Goal: Check status: Check status

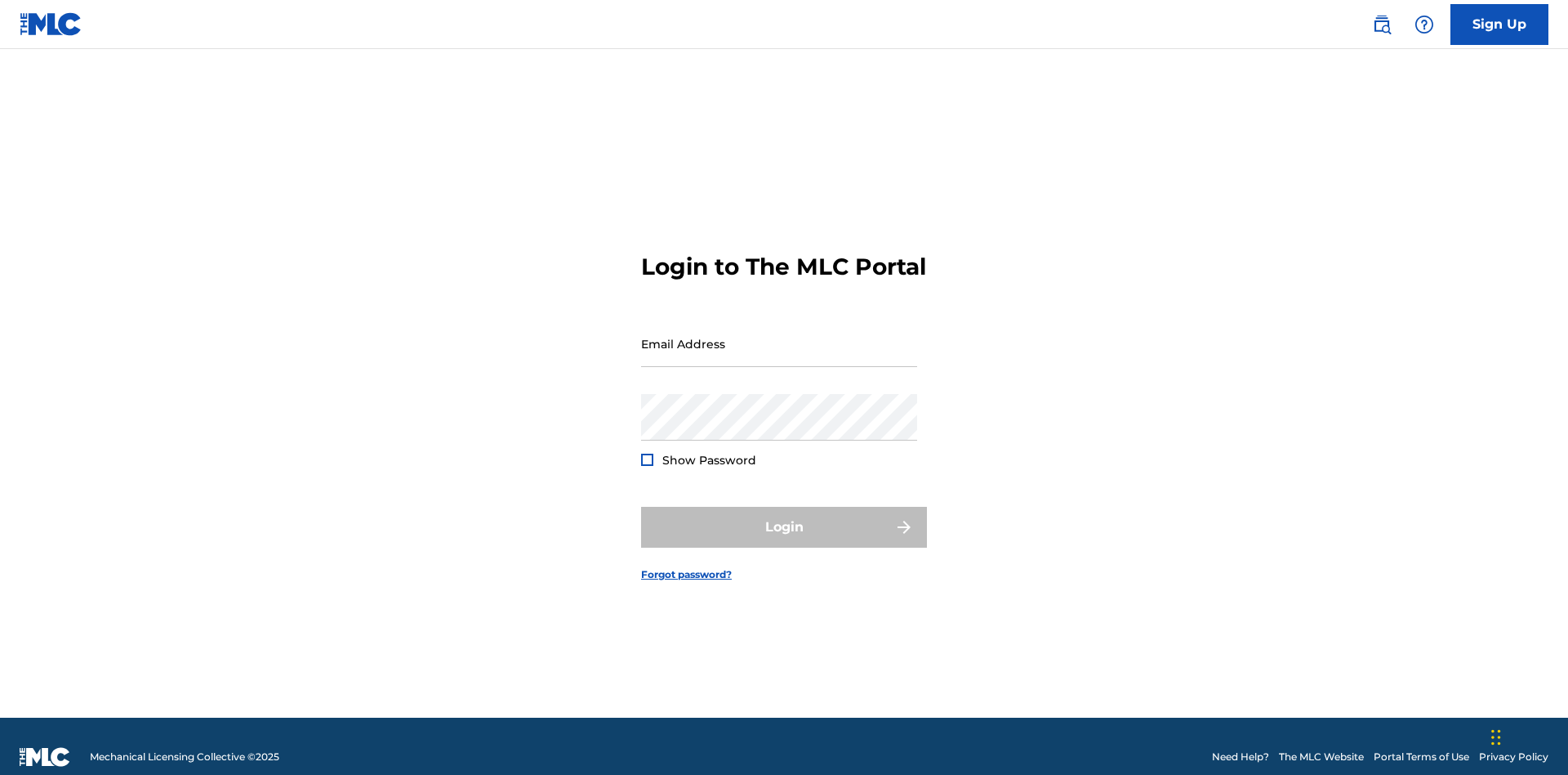
scroll to position [21, 0]
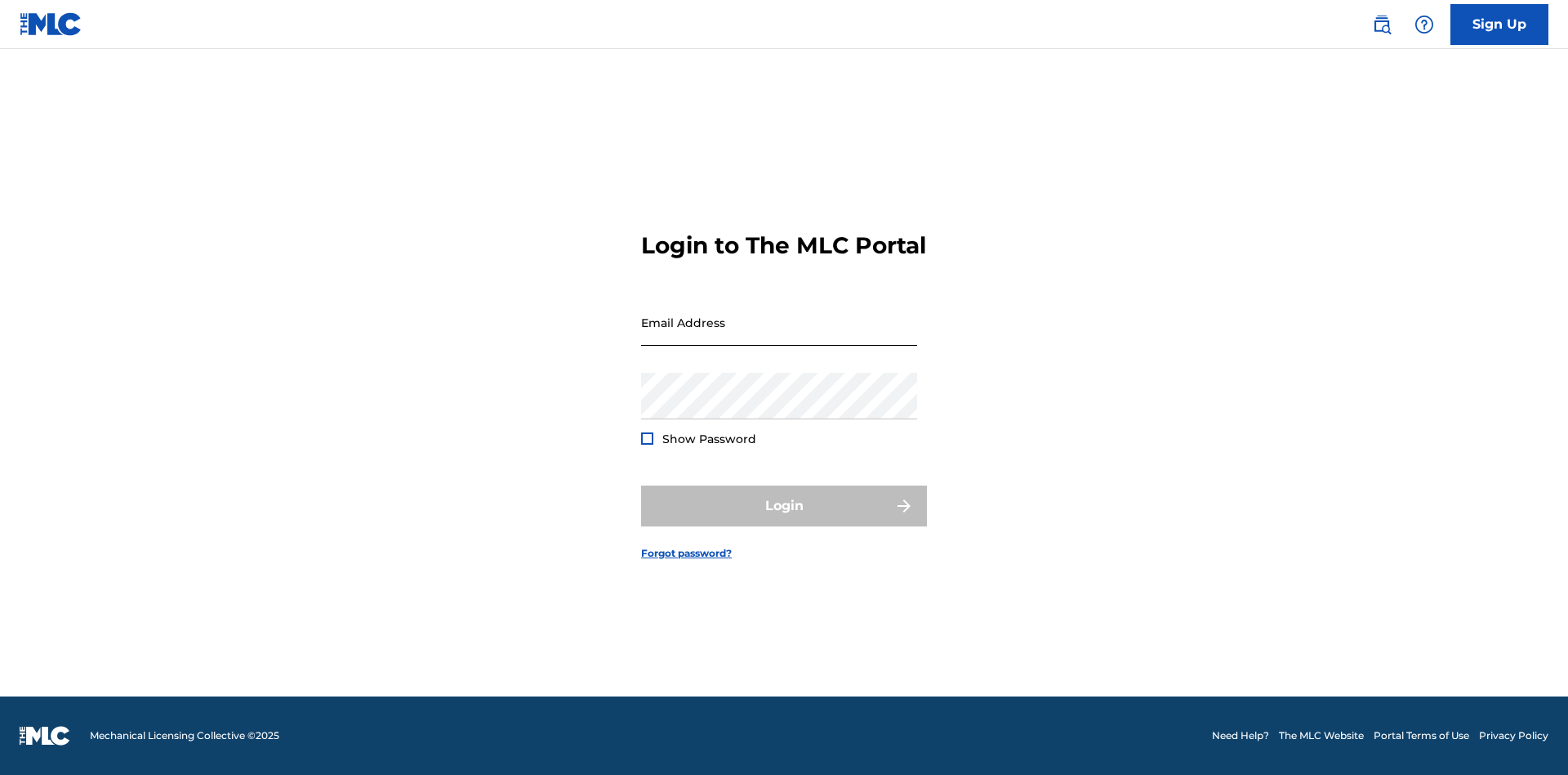
click at [779, 336] on input "Email Address" at bounding box center [779, 322] width 276 height 47
type input "[EMAIL_ADDRESS][DOMAIN_NAME]"
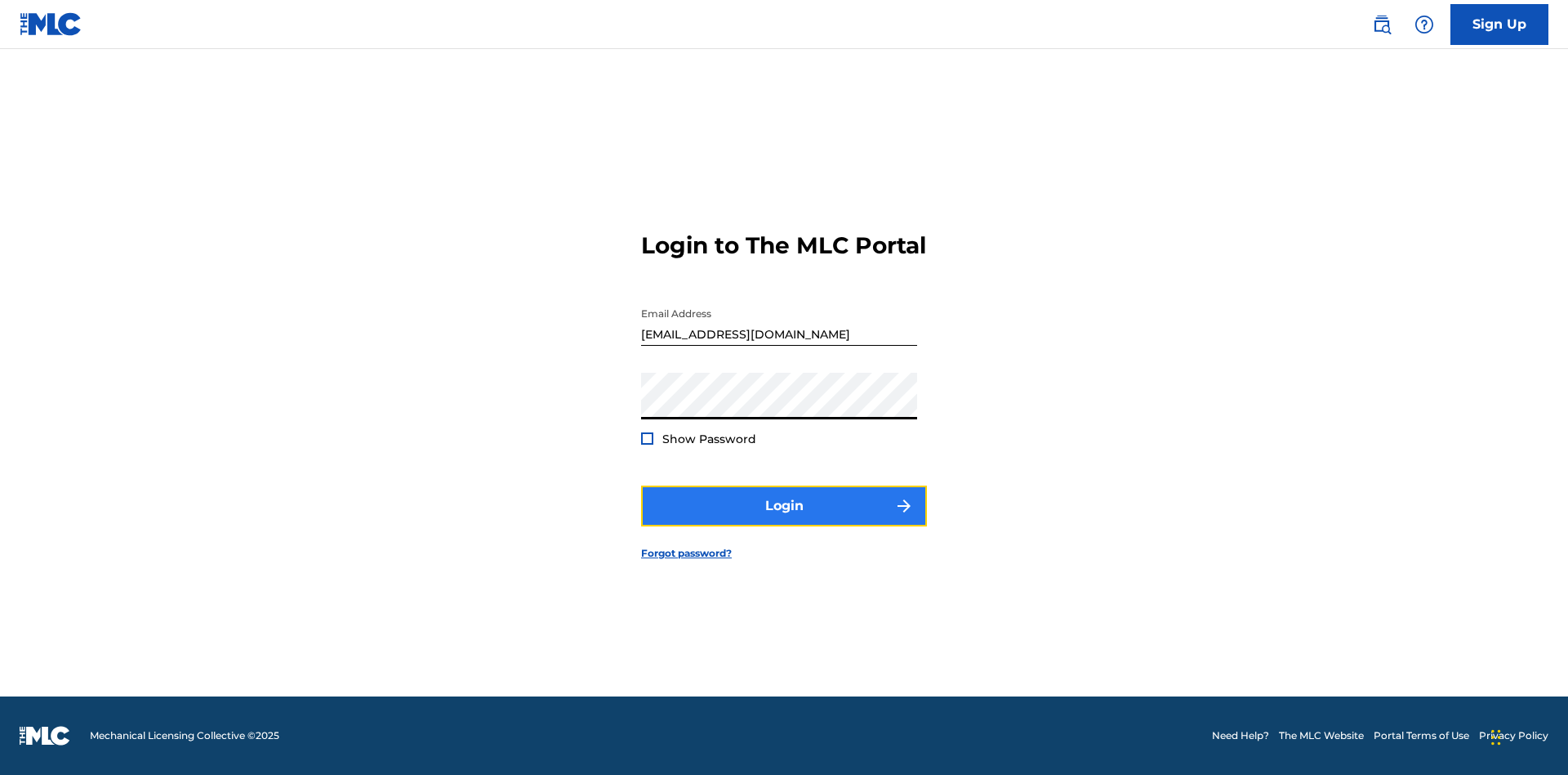
click at [784, 520] on button "Login" at bounding box center [783, 506] width 285 height 41
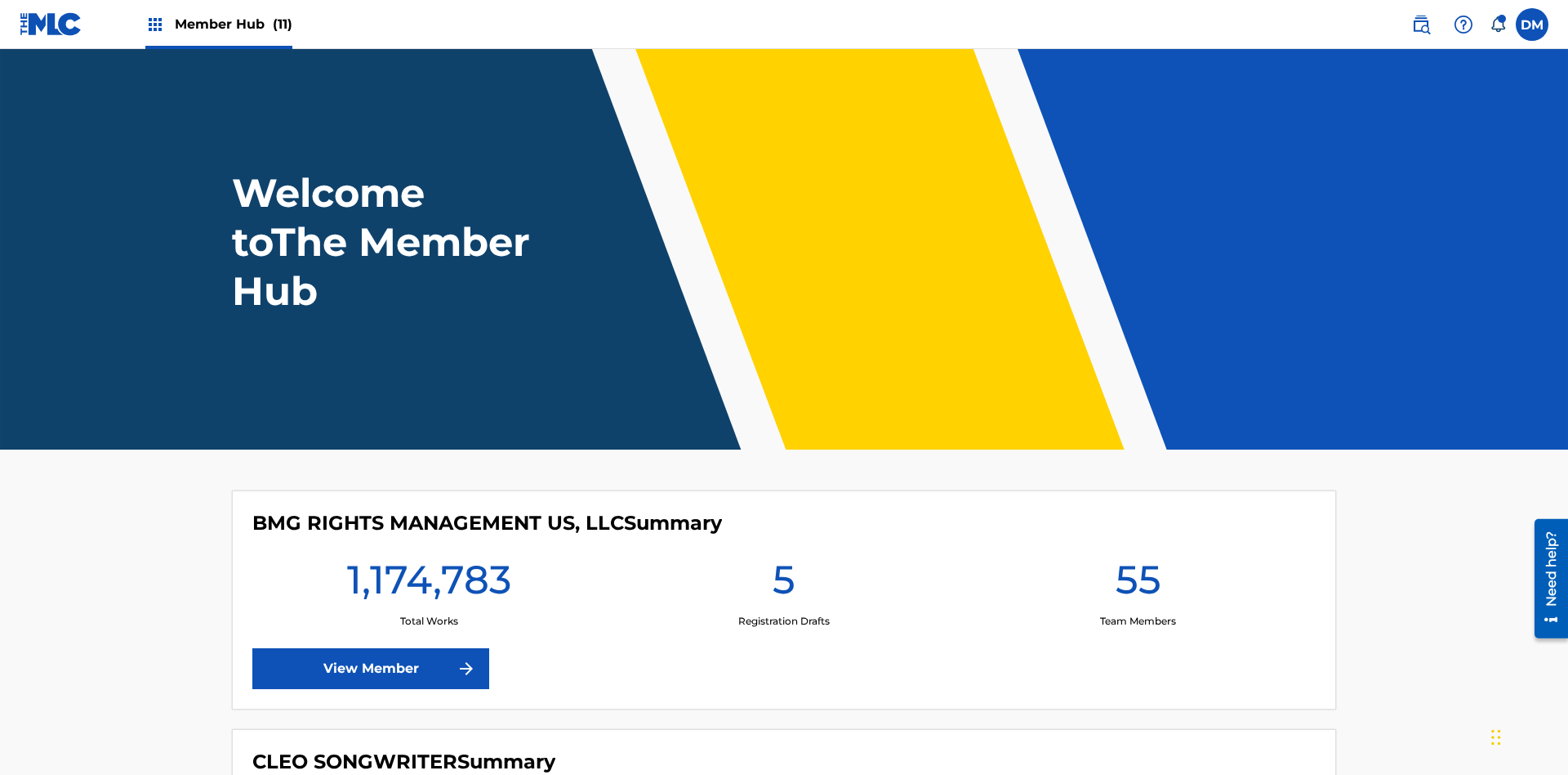
click at [233, 24] on span "Member Hub (11)" at bounding box center [233, 24] width 118 height 19
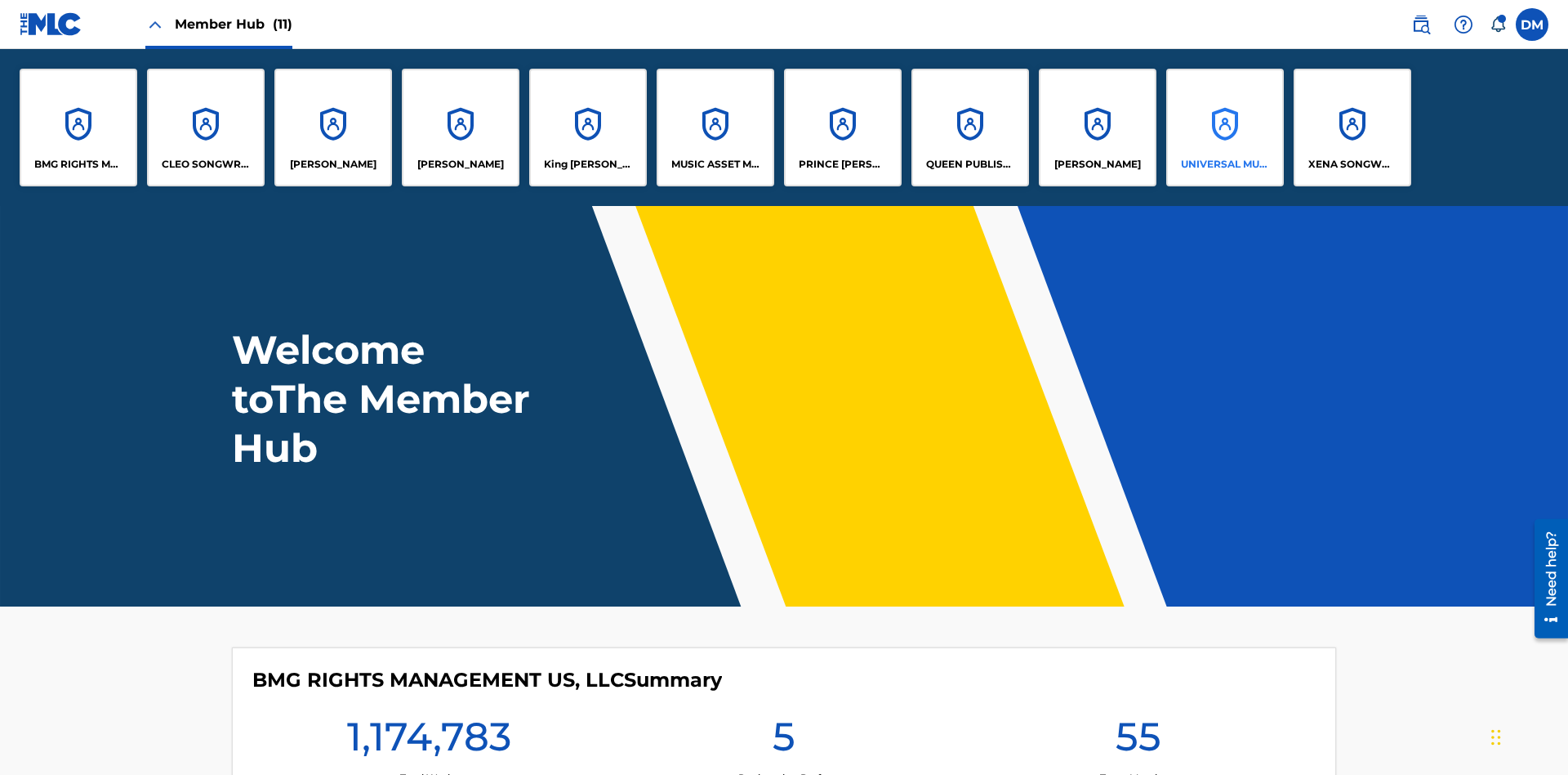
click at [1225, 165] on p "UNIVERSAL MUSIC PUB GROUP" at bounding box center [1225, 164] width 89 height 14
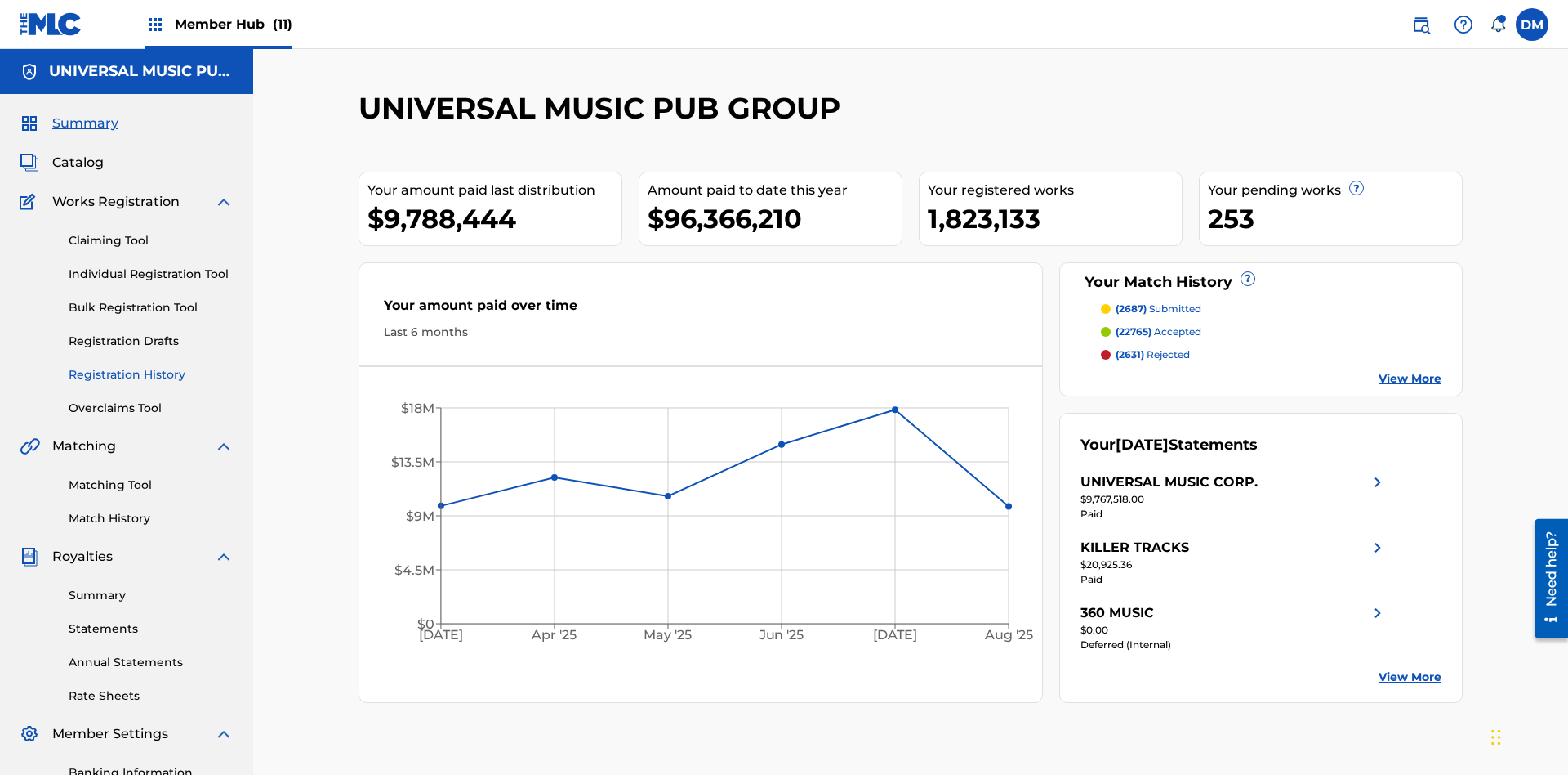
click at [151, 366] on link "Registration History" at bounding box center [152, 374] width 165 height 17
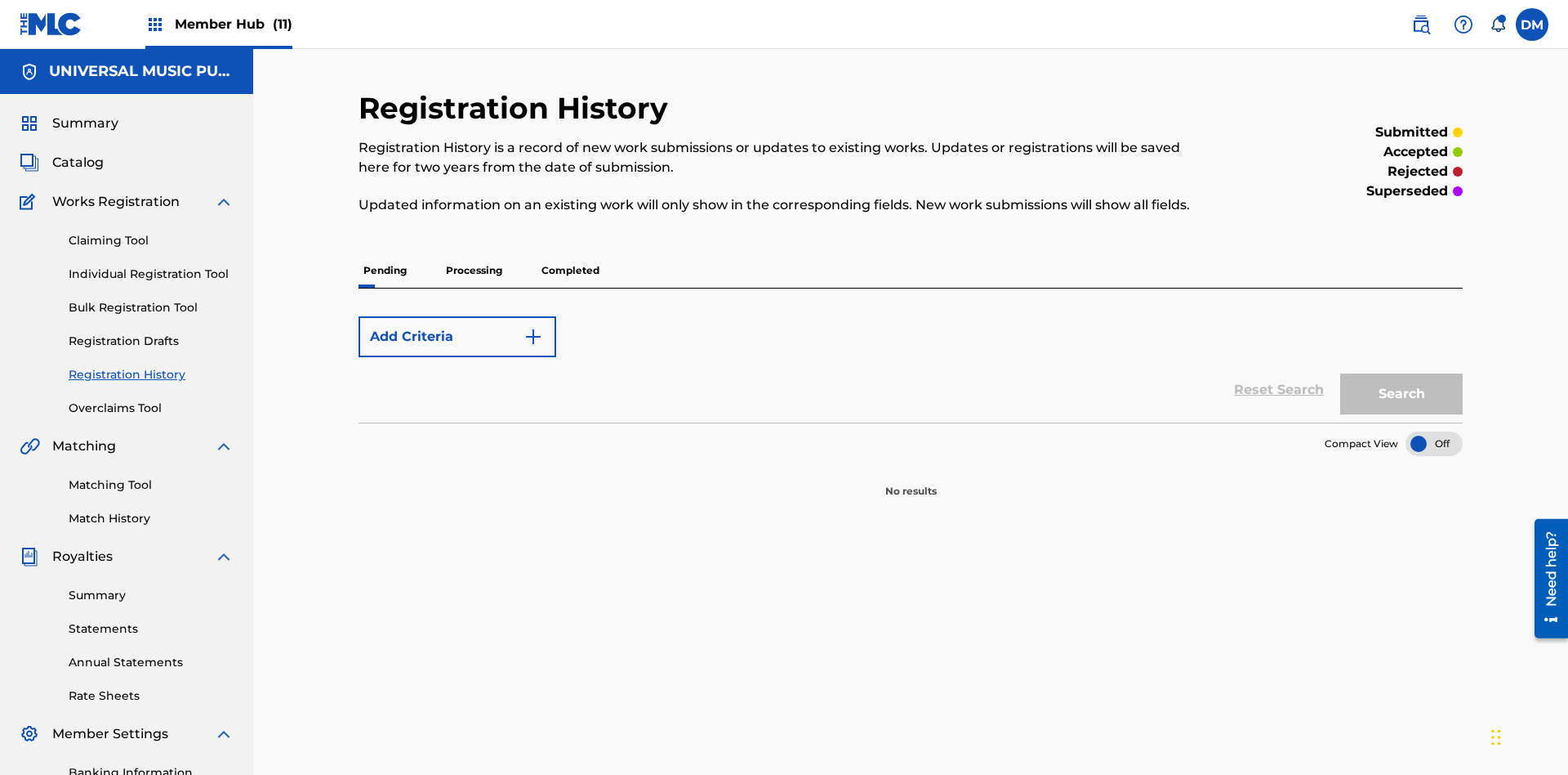
click at [474, 253] on p "Processing" at bounding box center [475, 270] width 66 height 34
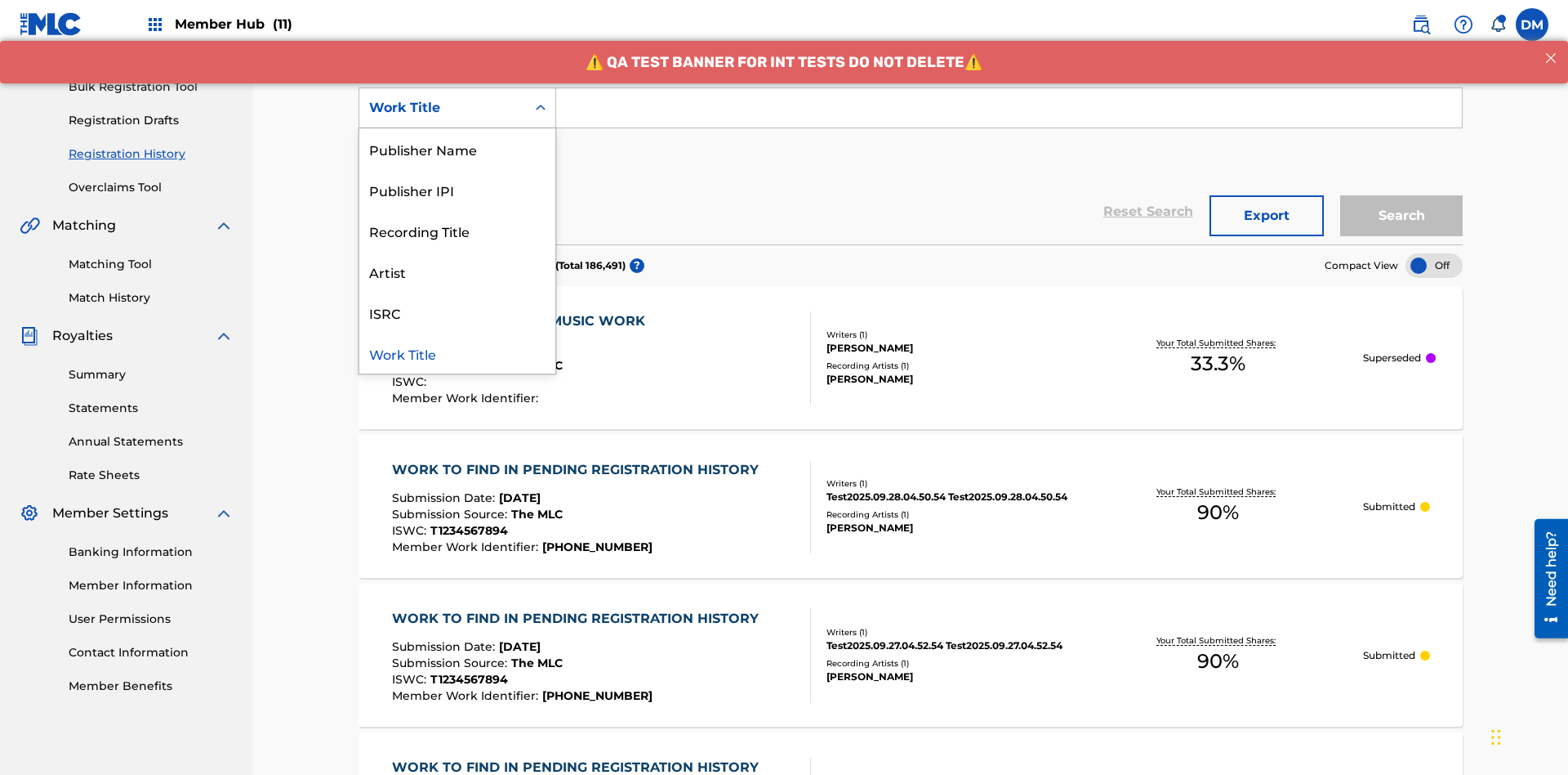
click at [458, 353] on div "Work Title" at bounding box center [458, 353] width 196 height 41
click at [458, 138] on button "Add Criteria" at bounding box center [458, 159] width 198 height 41
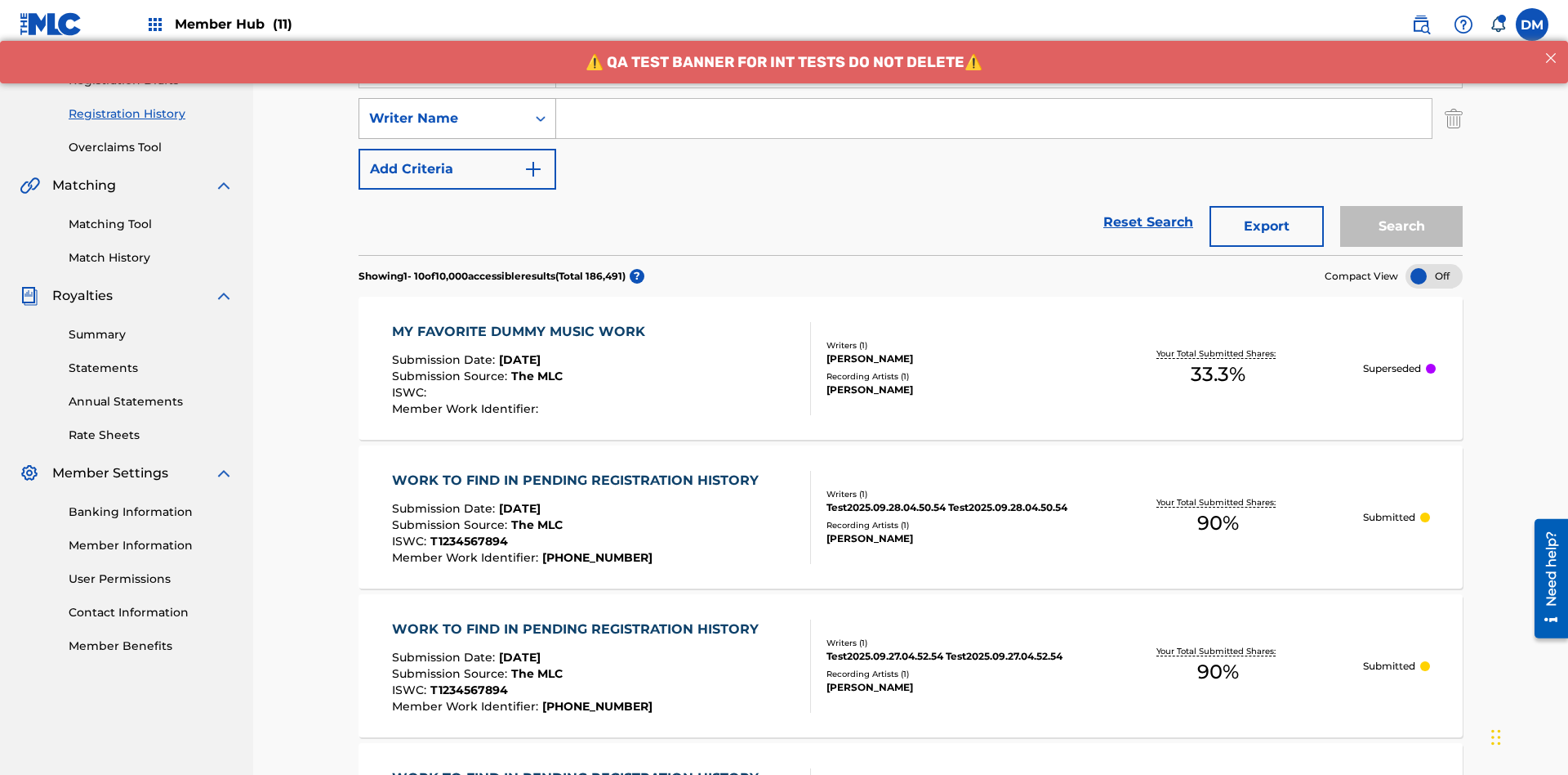
click at [442, 108] on div "Writer Name" at bounding box center [442, 118] width 147 height 20
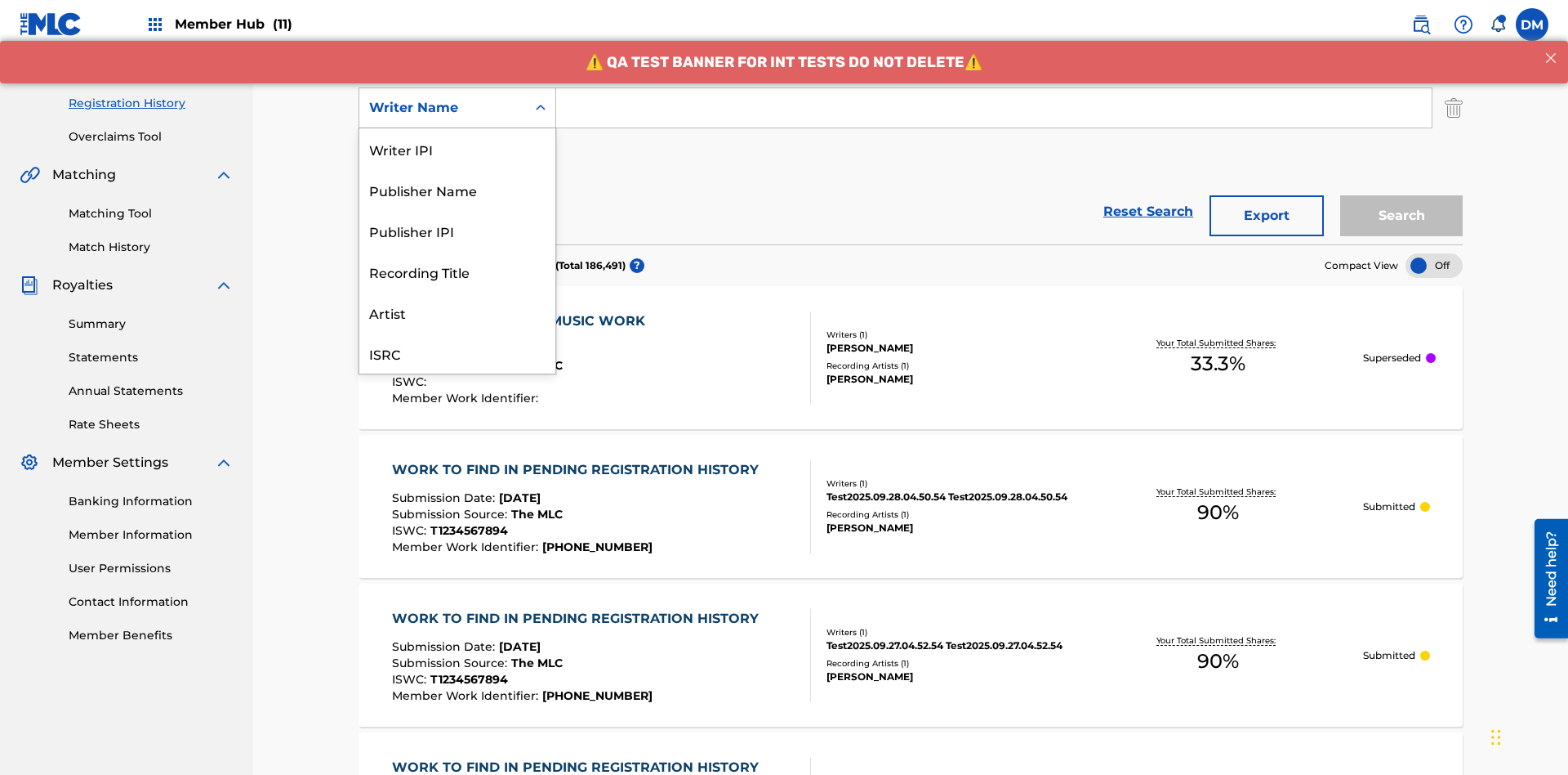
scroll to position [41, 0]
click at [458, 230] on div "Recording Title" at bounding box center [458, 230] width 196 height 41
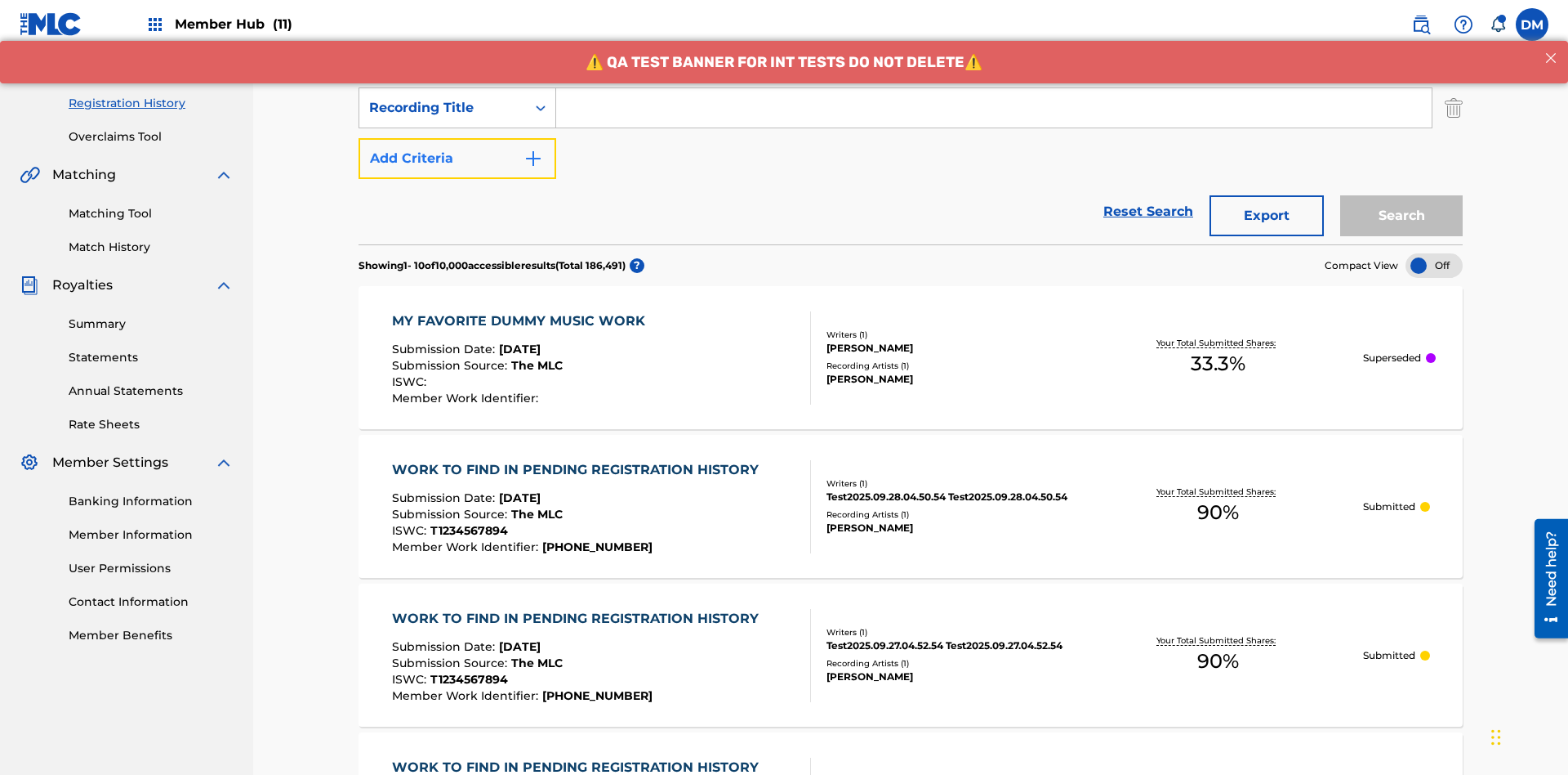
click at [458, 138] on button "Add Criteria" at bounding box center [458, 159] width 198 height 41
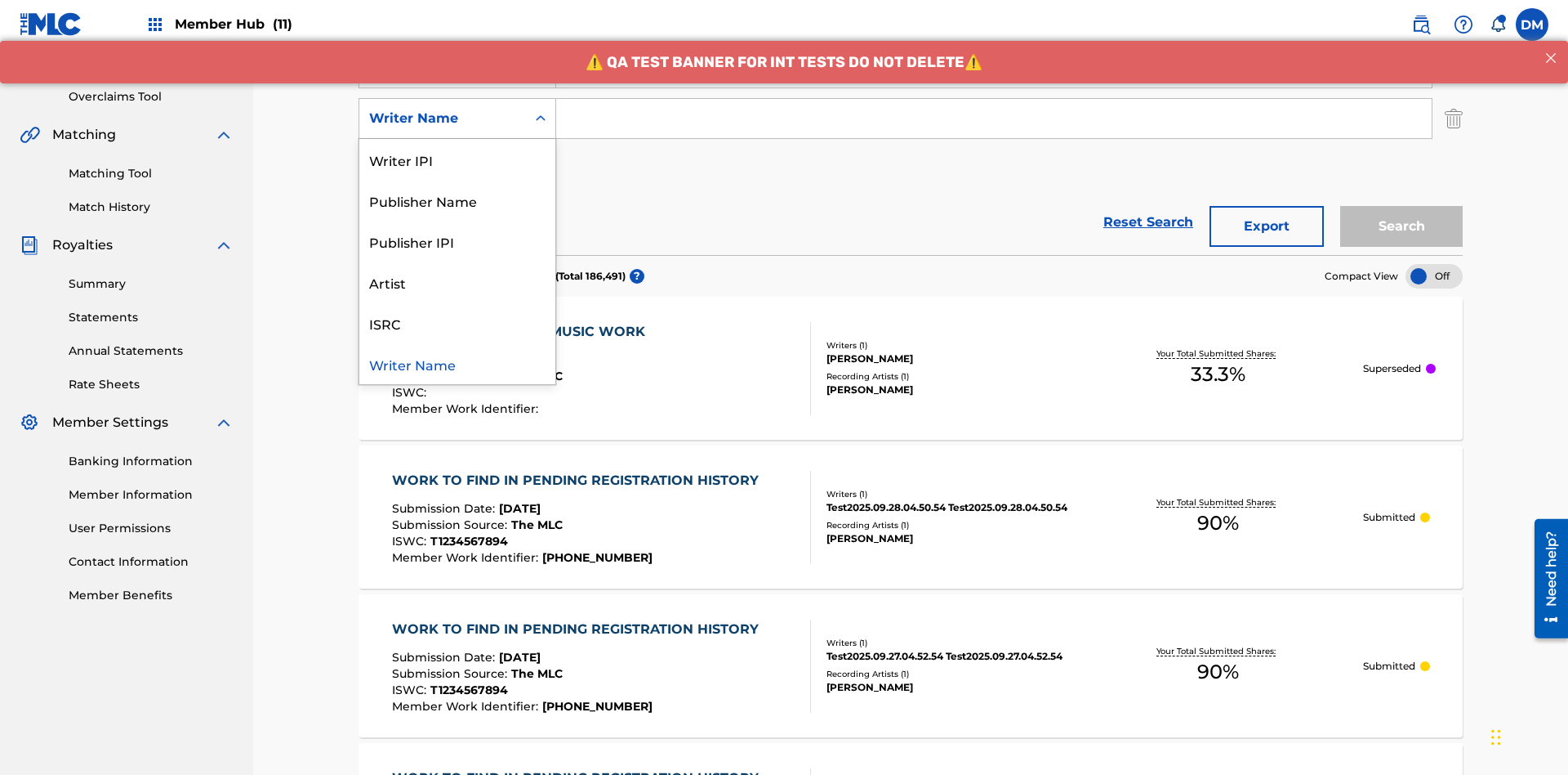
scroll to position [322, 0]
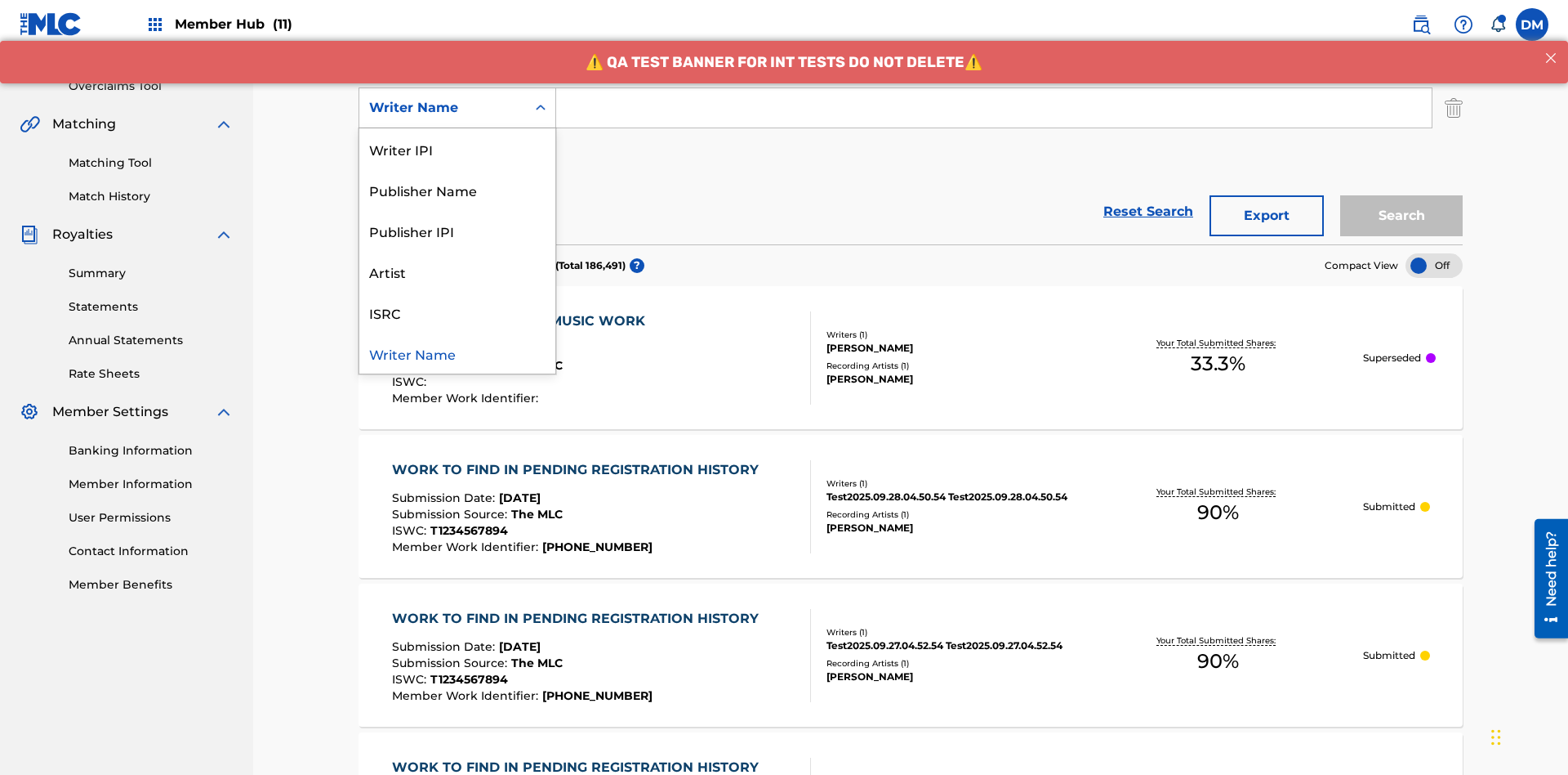
click at [458, 312] on div "ISRC" at bounding box center [458, 312] width 196 height 41
click at [458, 138] on button "Add Criteria" at bounding box center [458, 159] width 198 height 41
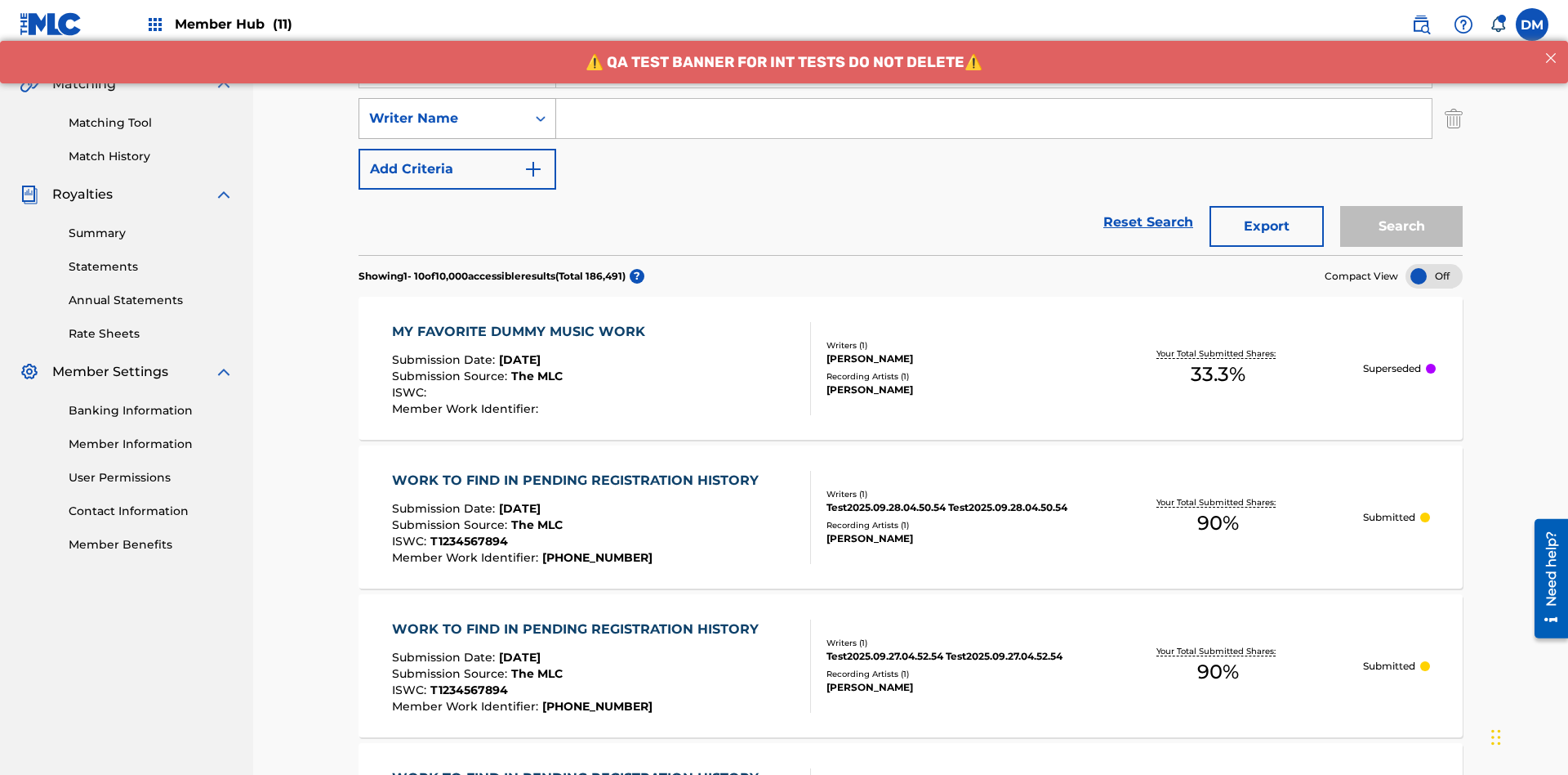
click at [442, 108] on div "Writer Name" at bounding box center [442, 118] width 147 height 20
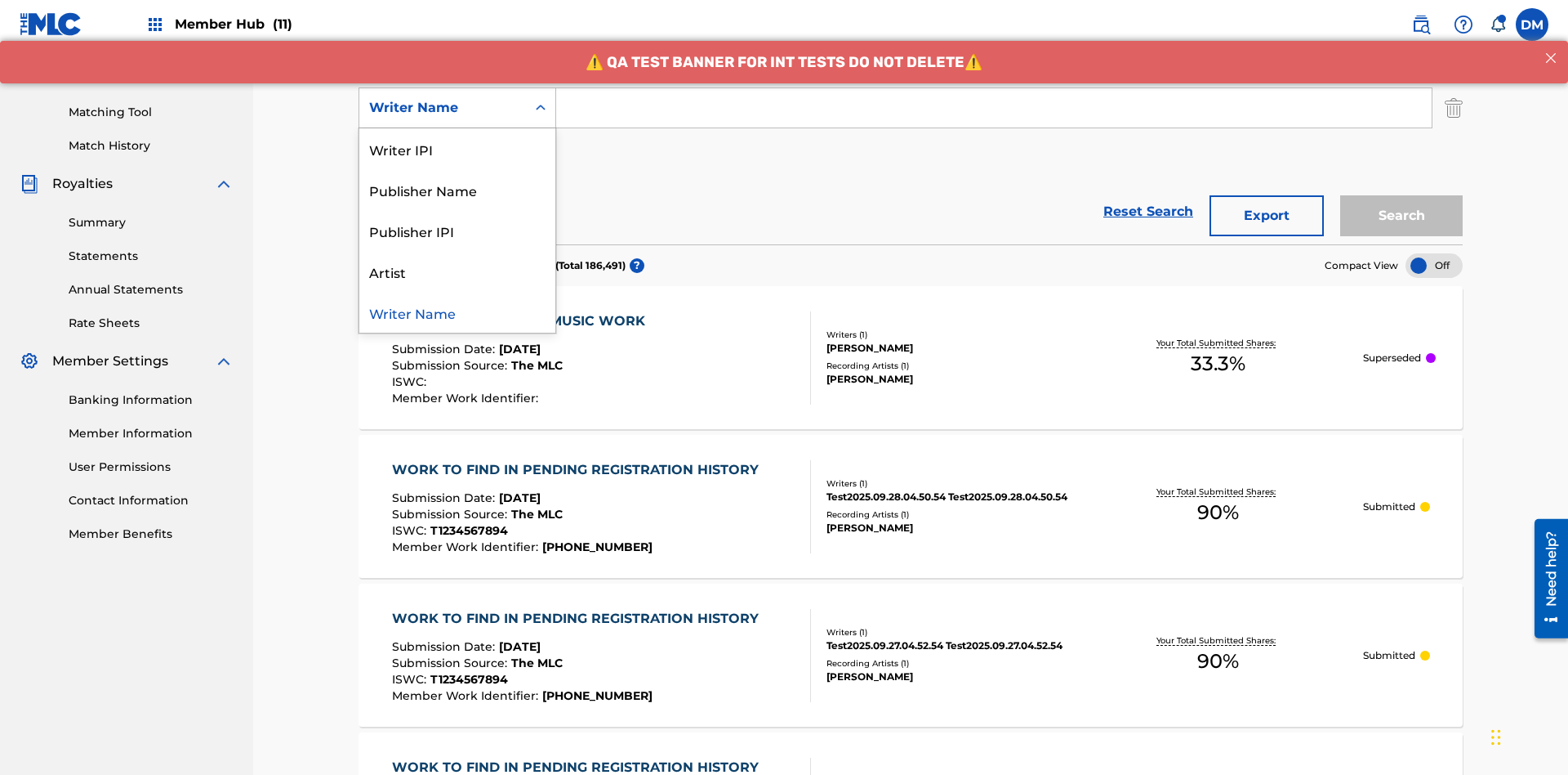
click at [458, 312] on div "Writer Name" at bounding box center [458, 312] width 196 height 41
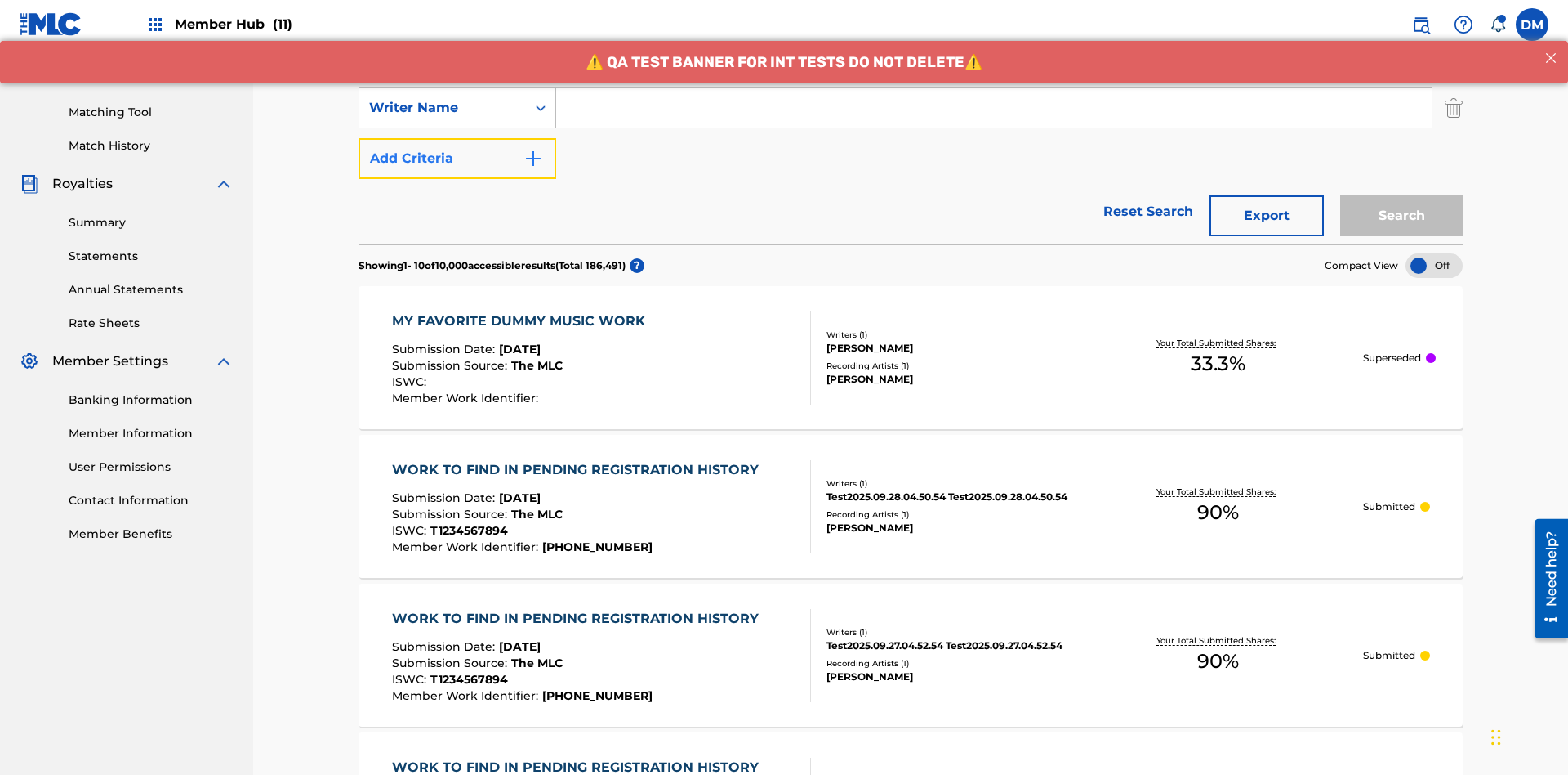
click at [458, 138] on button "Add Criteria" at bounding box center [458, 159] width 198 height 41
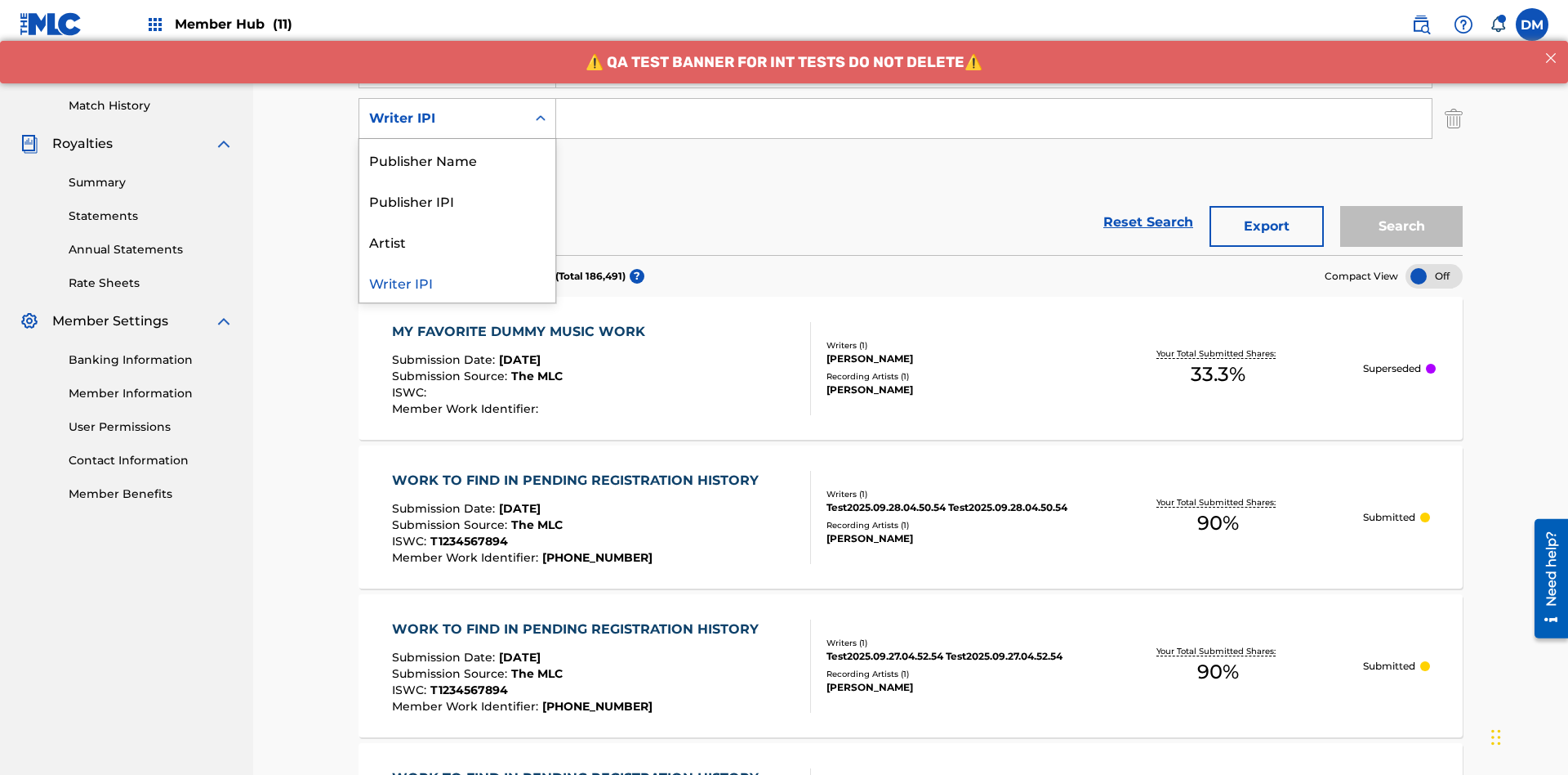
scroll to position [423, 0]
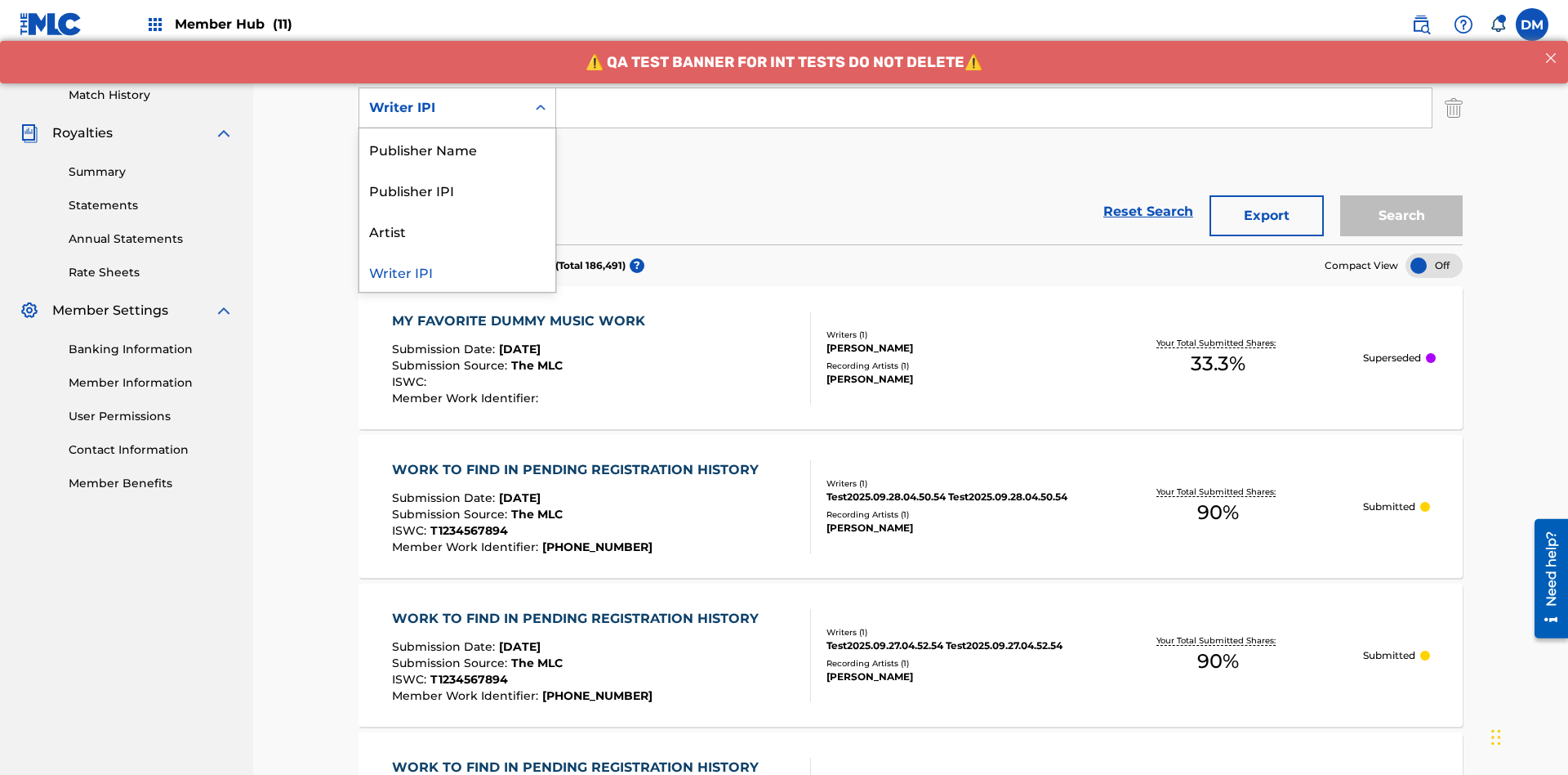
click at [458, 148] on div "Publisher Name" at bounding box center [458, 148] width 196 height 41
click at [458, 138] on button "Add Criteria" at bounding box center [458, 159] width 198 height 41
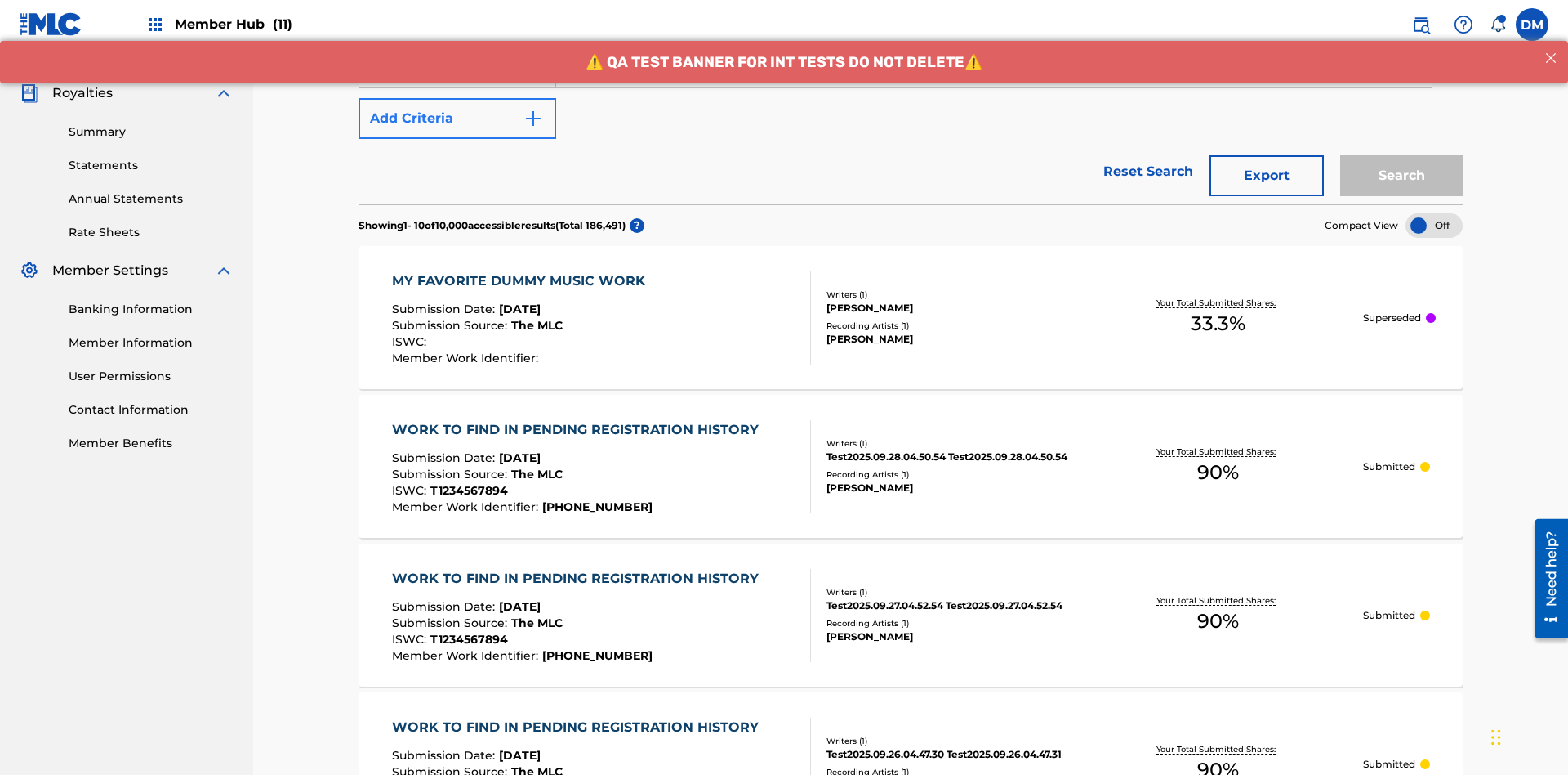
scroll to position [474, 0]
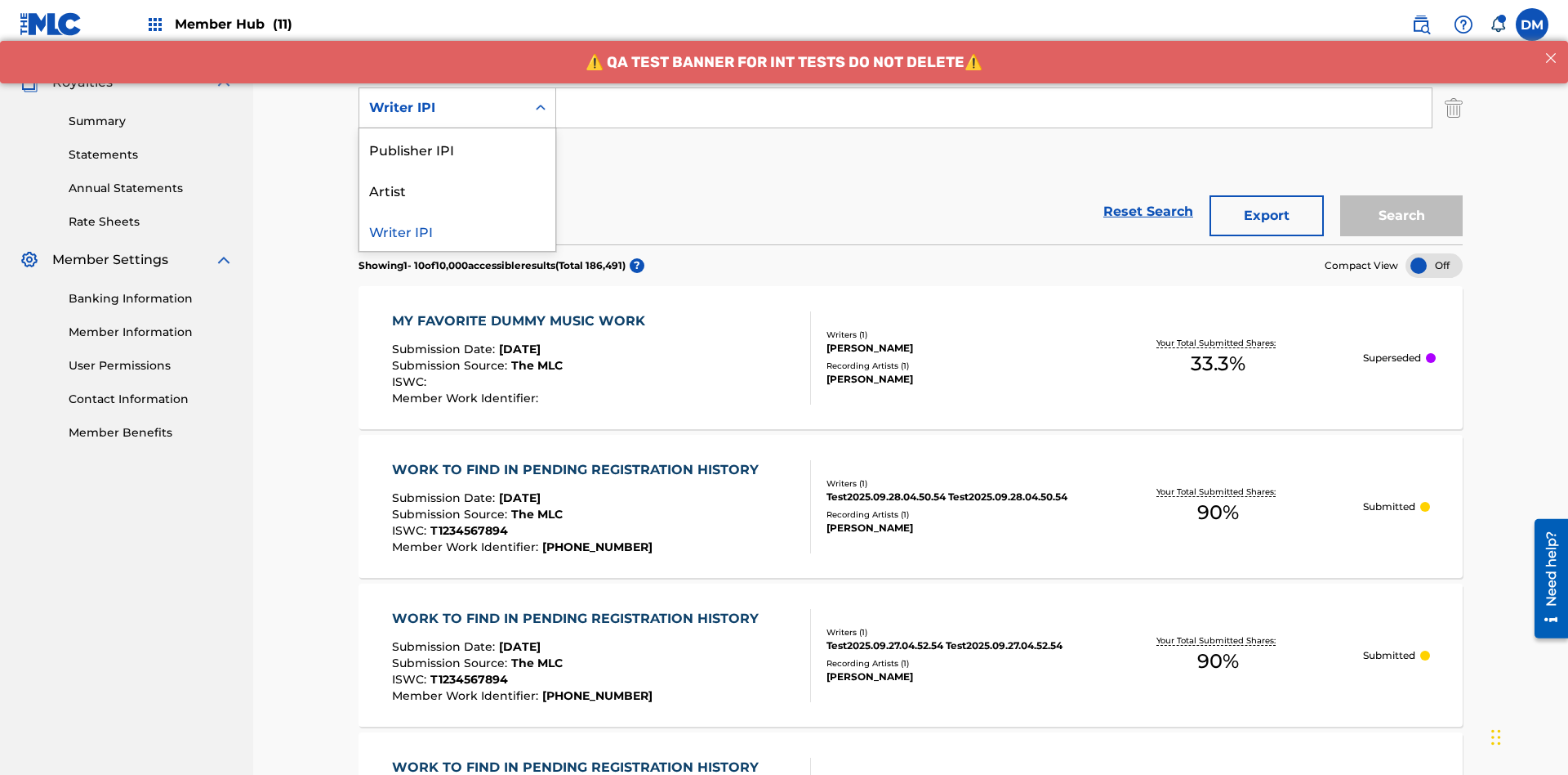
click at [458, 148] on div "Publisher IPI" at bounding box center [458, 148] width 196 height 41
click at [458, 138] on button "Add Criteria" at bounding box center [458, 159] width 198 height 41
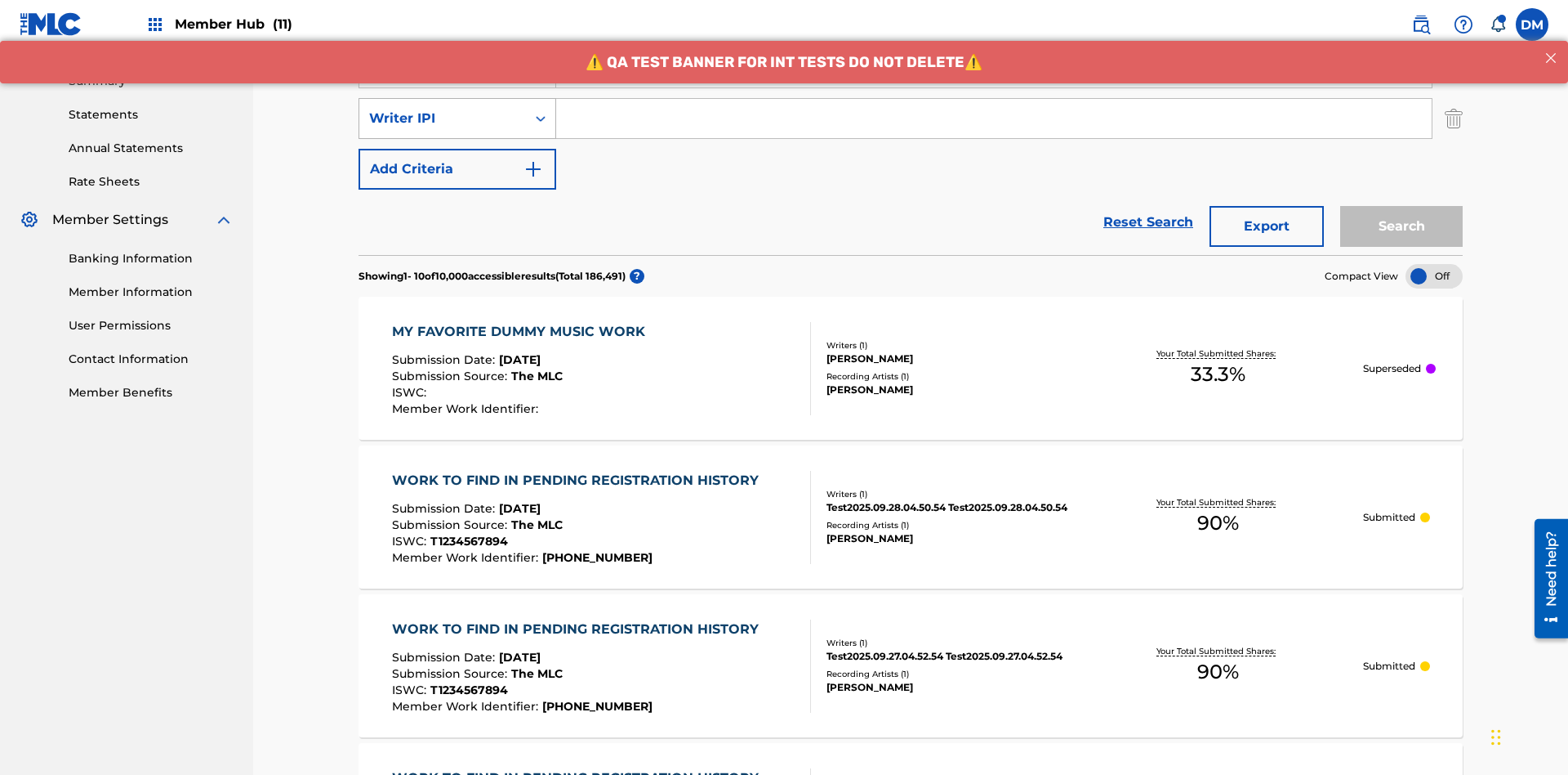
click at [442, 108] on div "Writer IPI" at bounding box center [442, 118] width 147 height 20
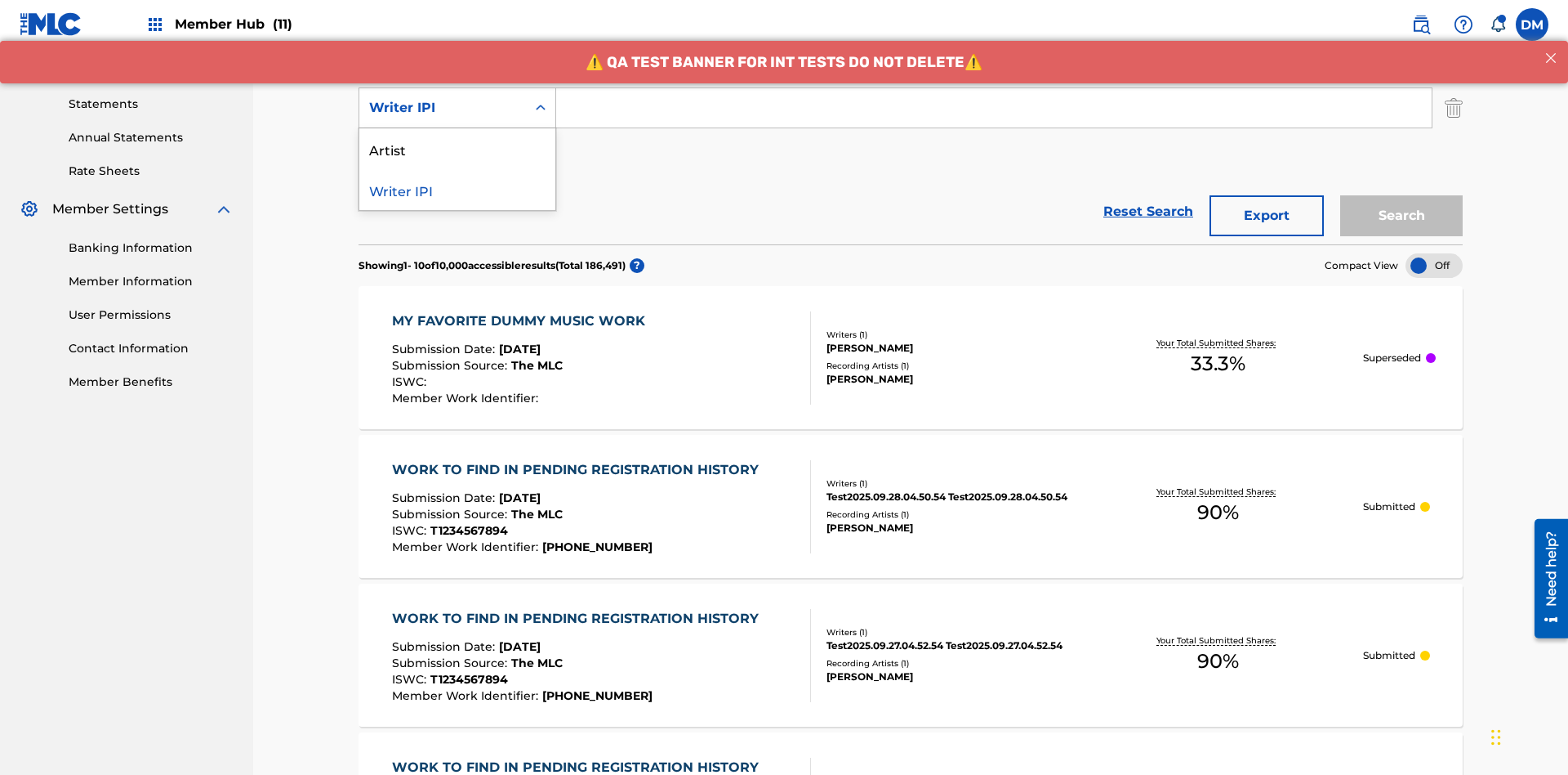
click at [458, 148] on div "Artist" at bounding box center [458, 148] width 196 height 41
click at [458, 138] on button "Add Criteria" at bounding box center [458, 159] width 198 height 41
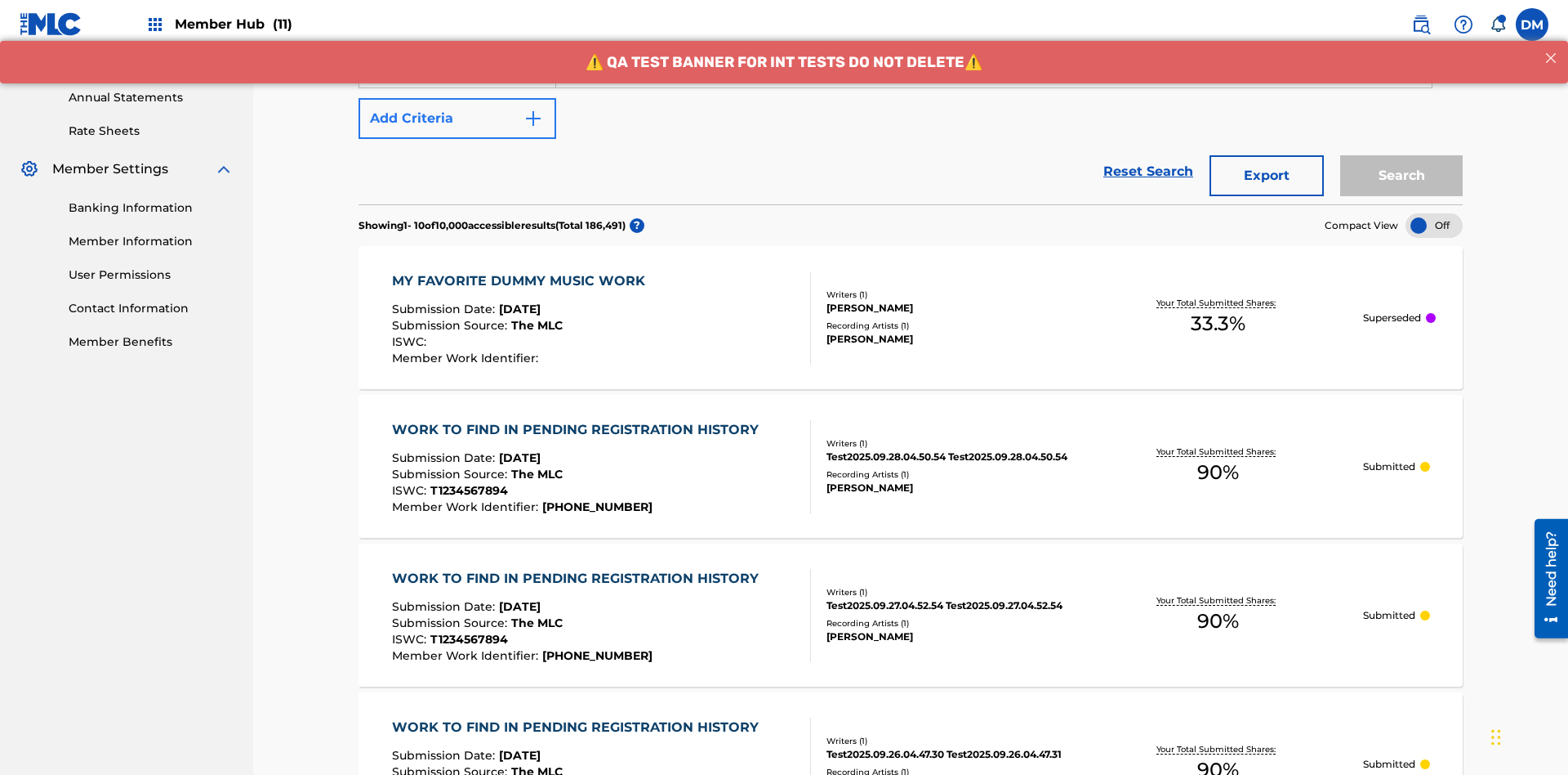
scroll to position [575, 0]
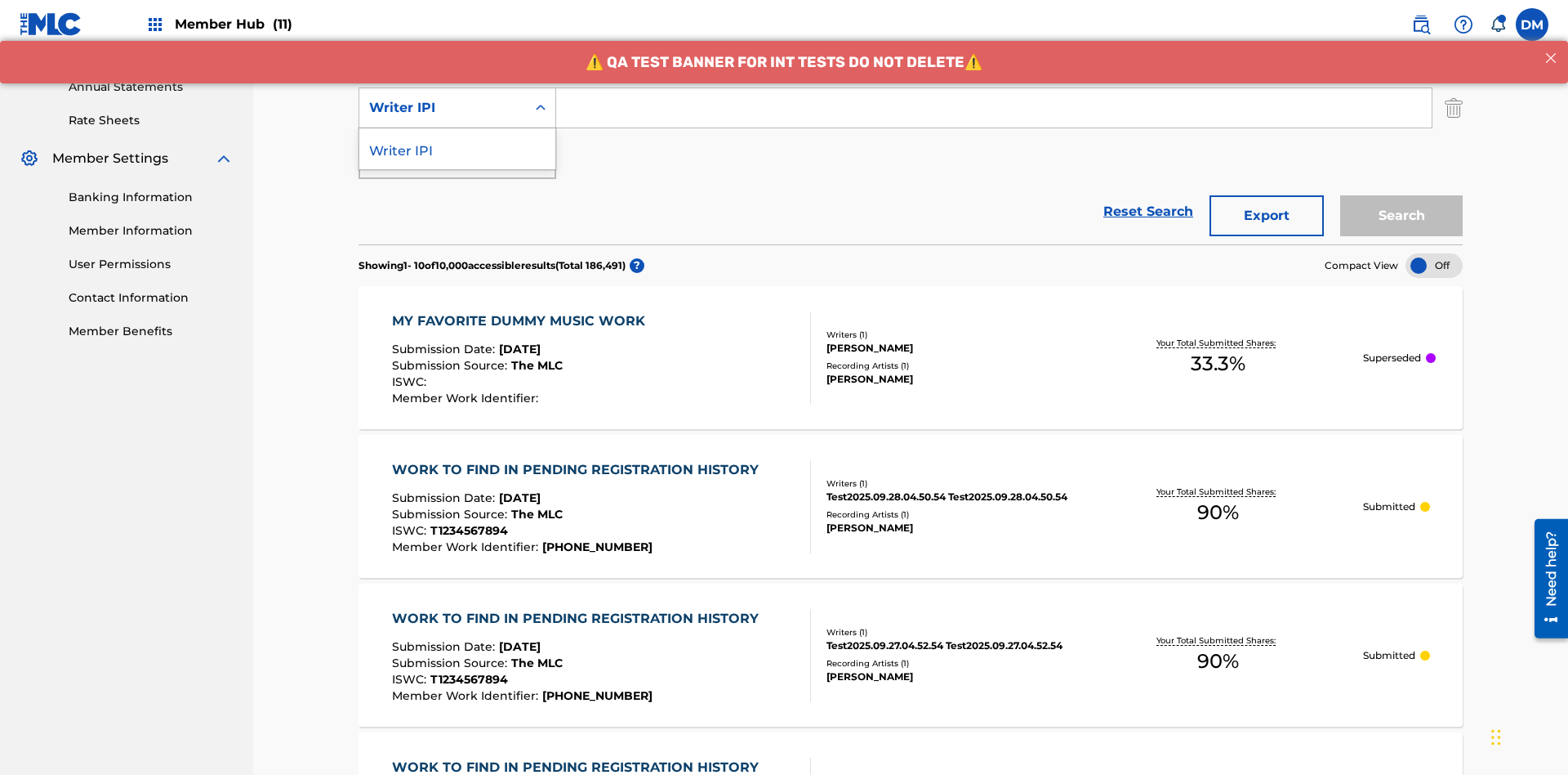
click at [458, 148] on div "Writer IPI" at bounding box center [458, 148] width 196 height 41
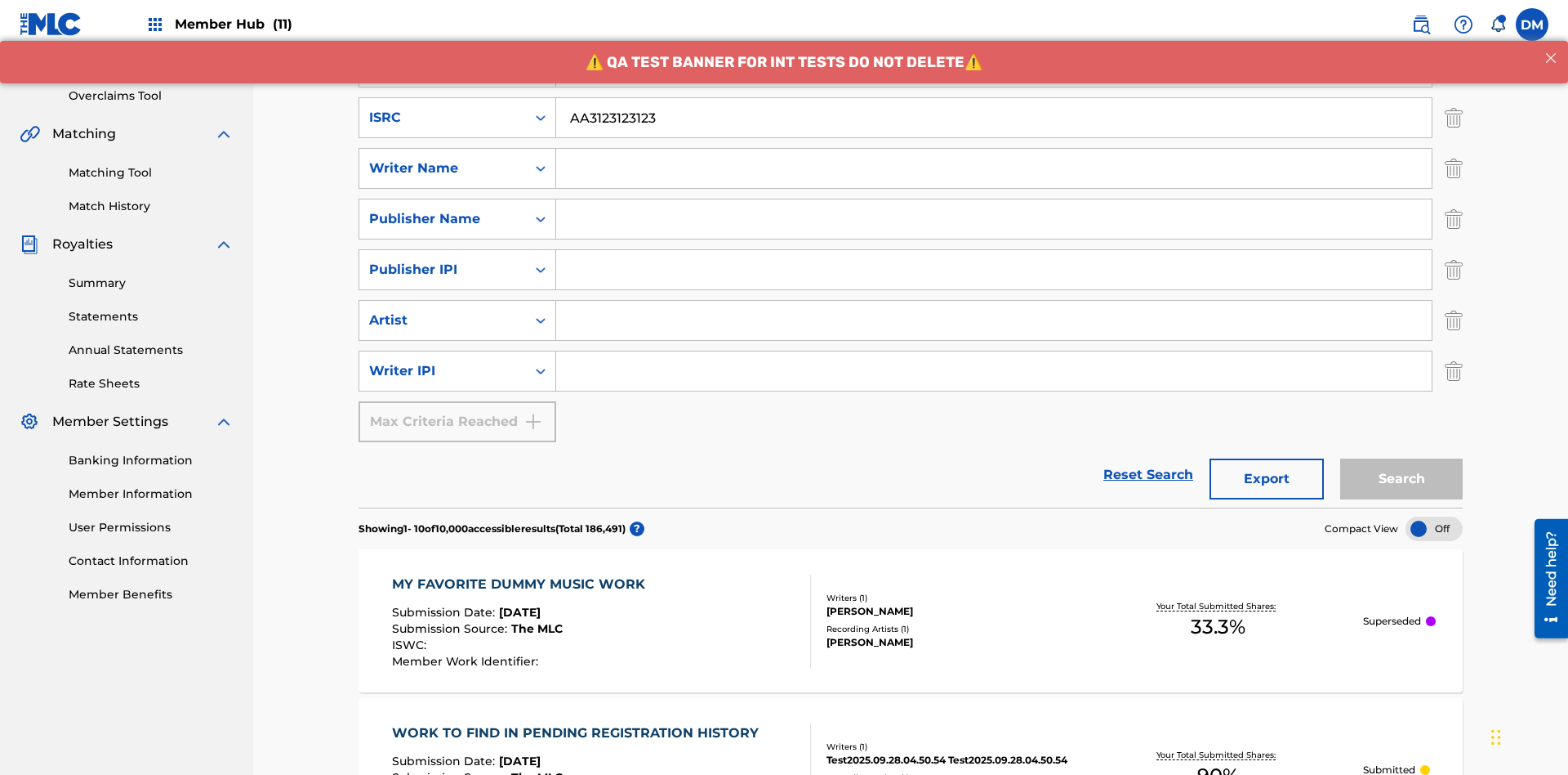
type input "AA3123123123"
click at [1009, 36] on input "Search Form" at bounding box center [1009, 16] width 906 height 39
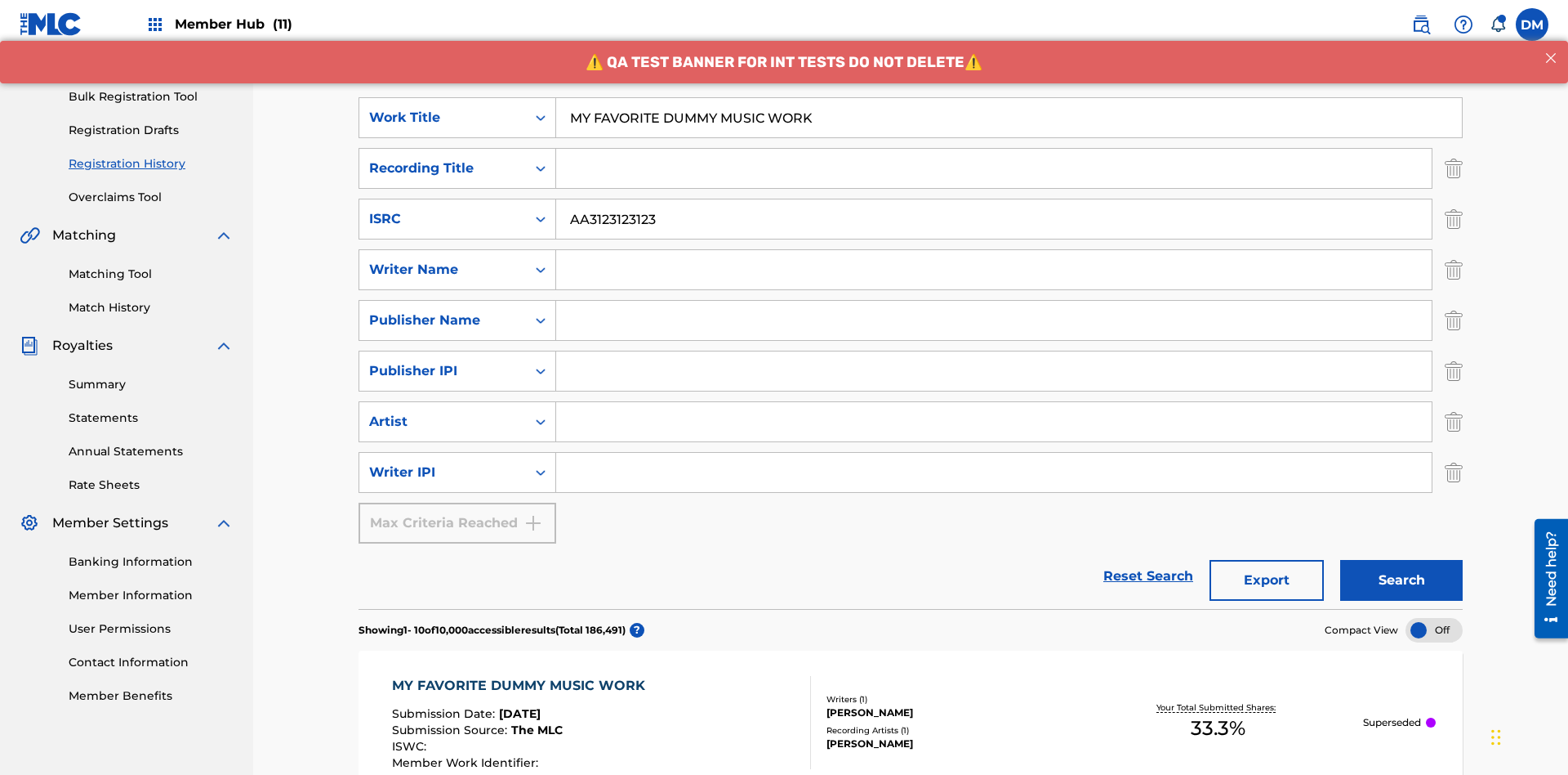
type input "MY FAVORITE DUMMY MUSIC WORK"
click at [994, 250] on input "Search Form" at bounding box center [994, 269] width 875 height 39
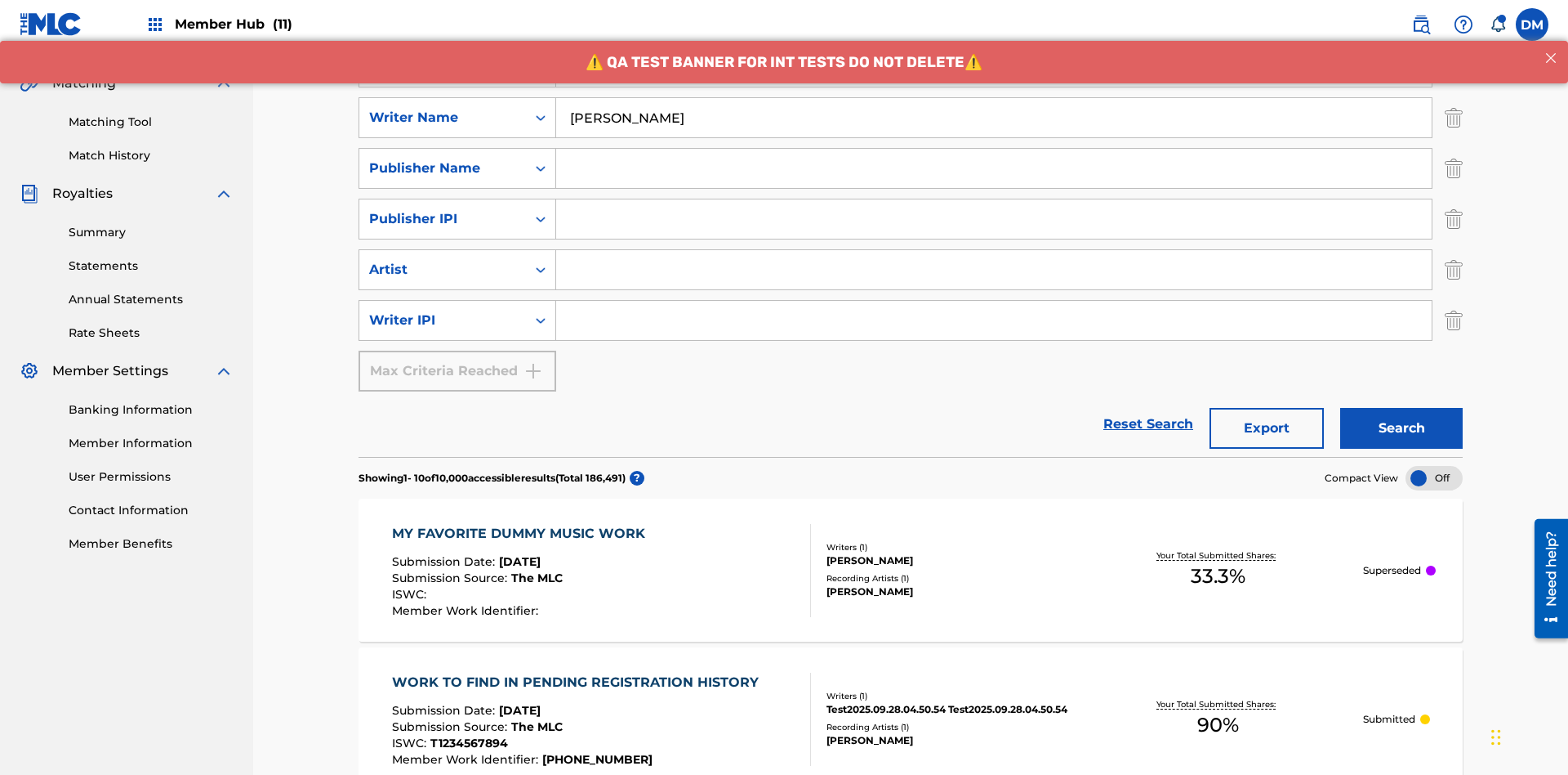
type input "[PERSON_NAME]"
click at [994, 301] on input "Search Form" at bounding box center [994, 321] width 875 height 39
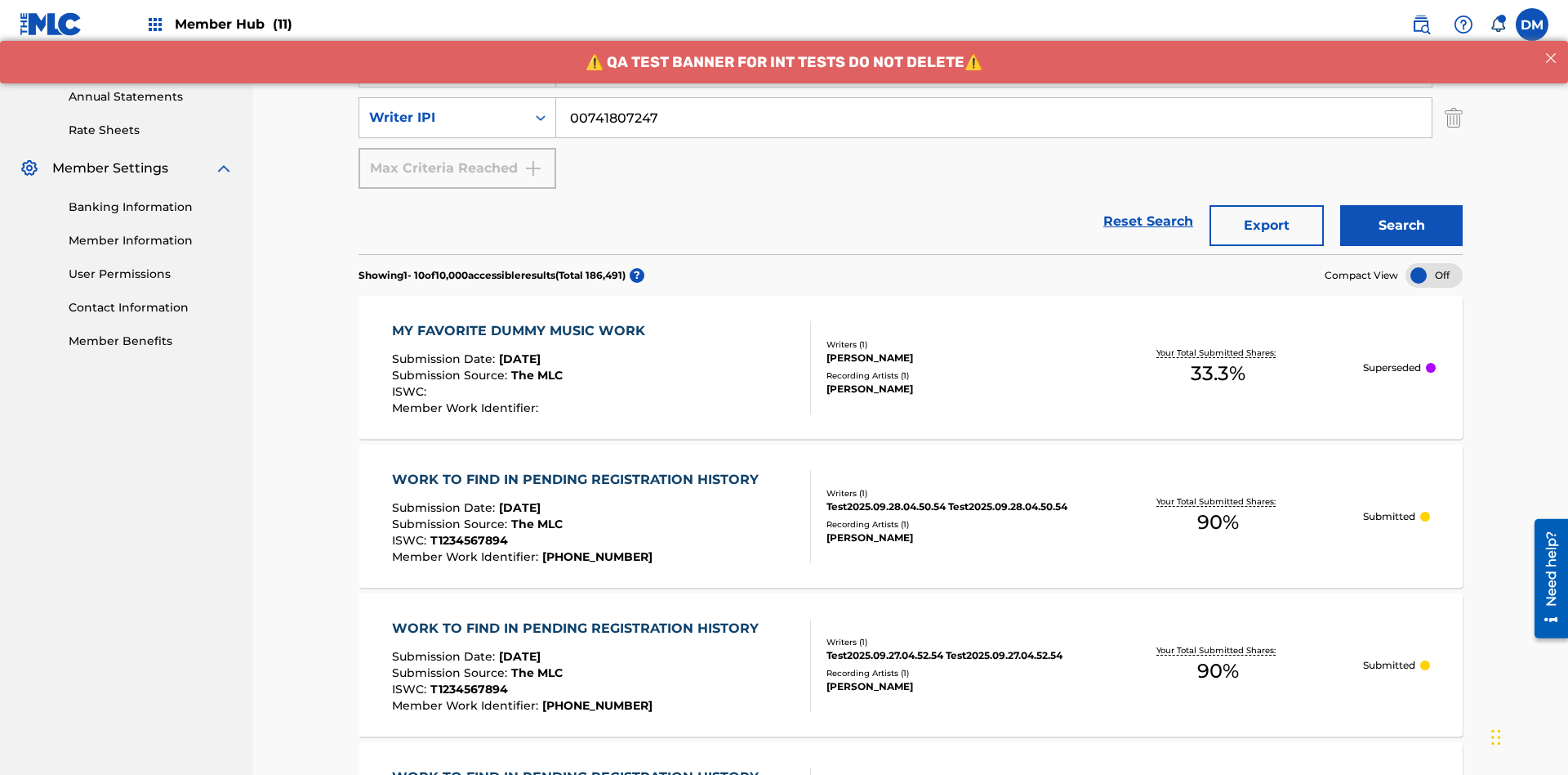
type input "00741807247"
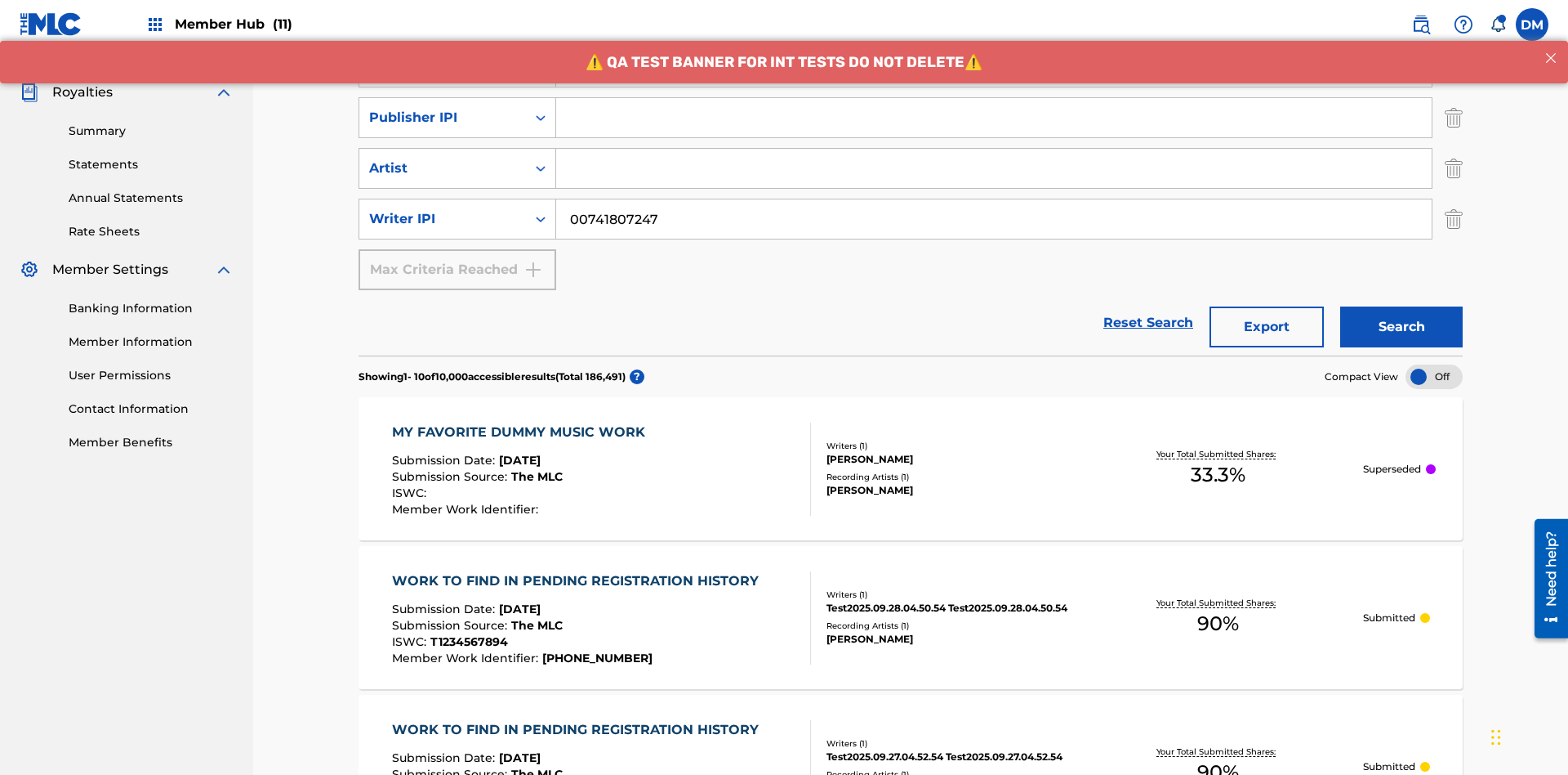
type input "CALACA"
click at [994, 118] on input "Search Form" at bounding box center [994, 118] width 875 height 39
type input "00214463592"
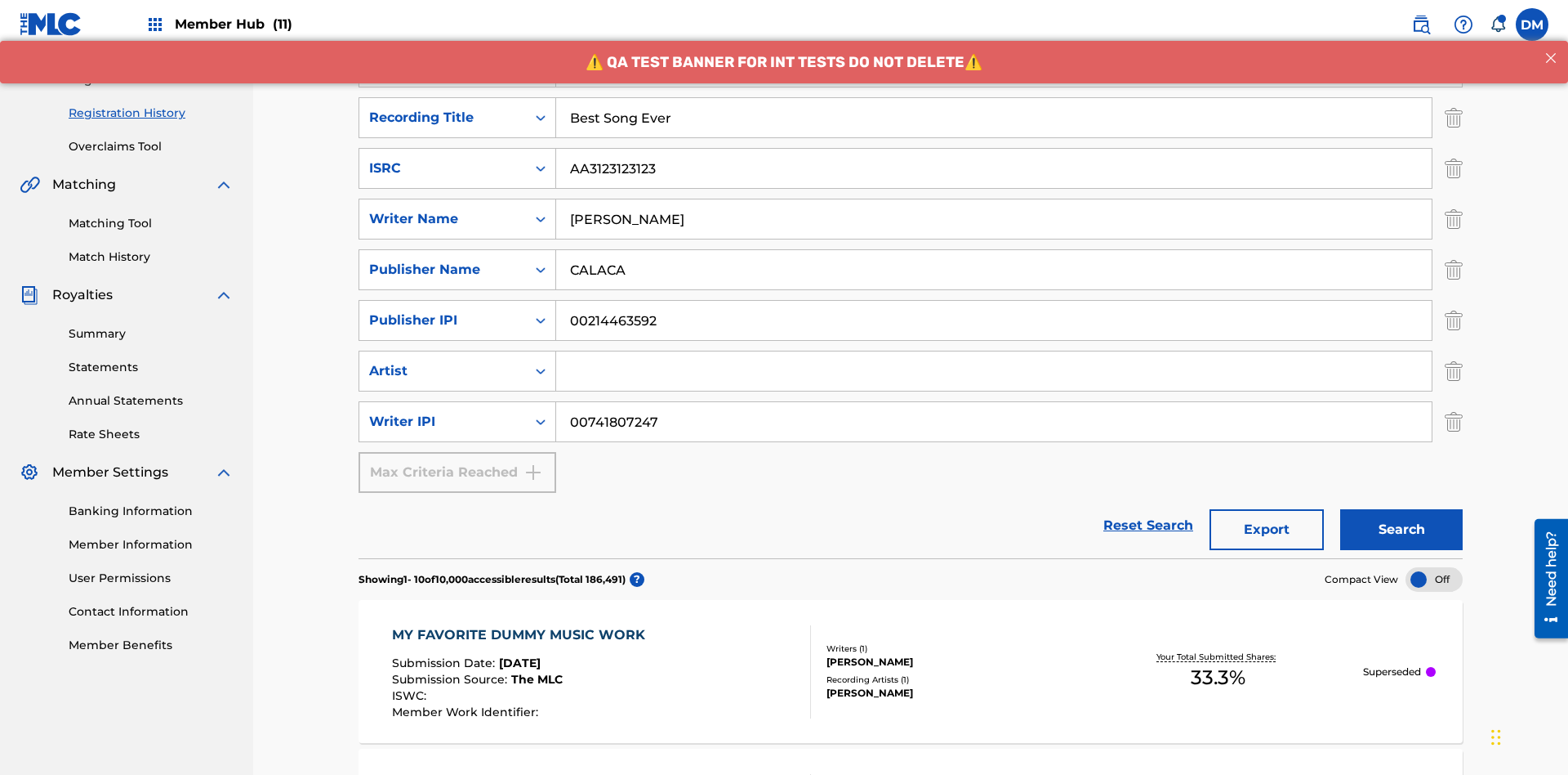
type input "Best Song Ever"
click at [994, 351] on input "Search Form" at bounding box center [994, 371] width 875 height 39
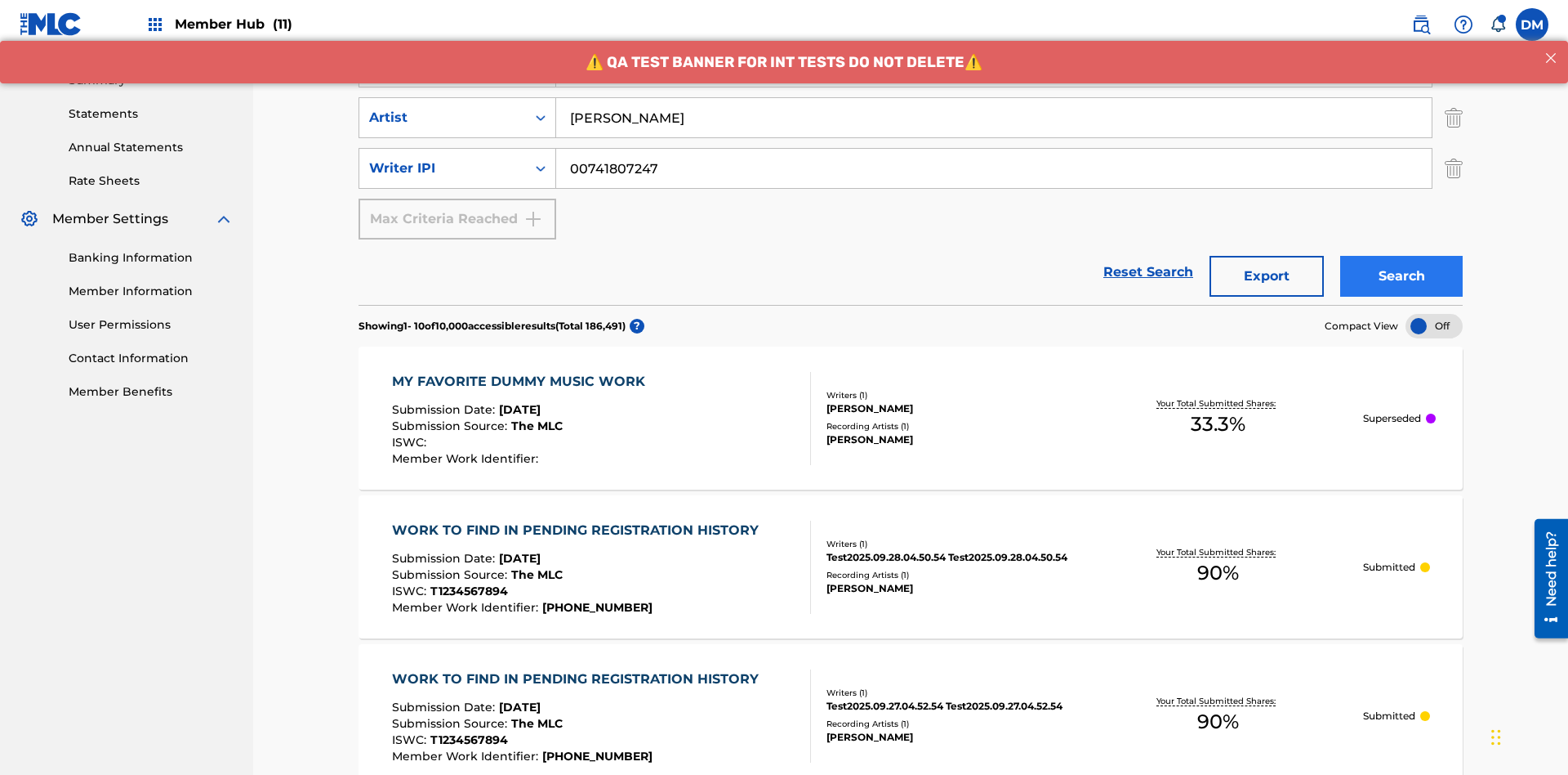
type input "[PERSON_NAME]"
click at [1402, 256] on button "Search" at bounding box center [1402, 276] width 123 height 41
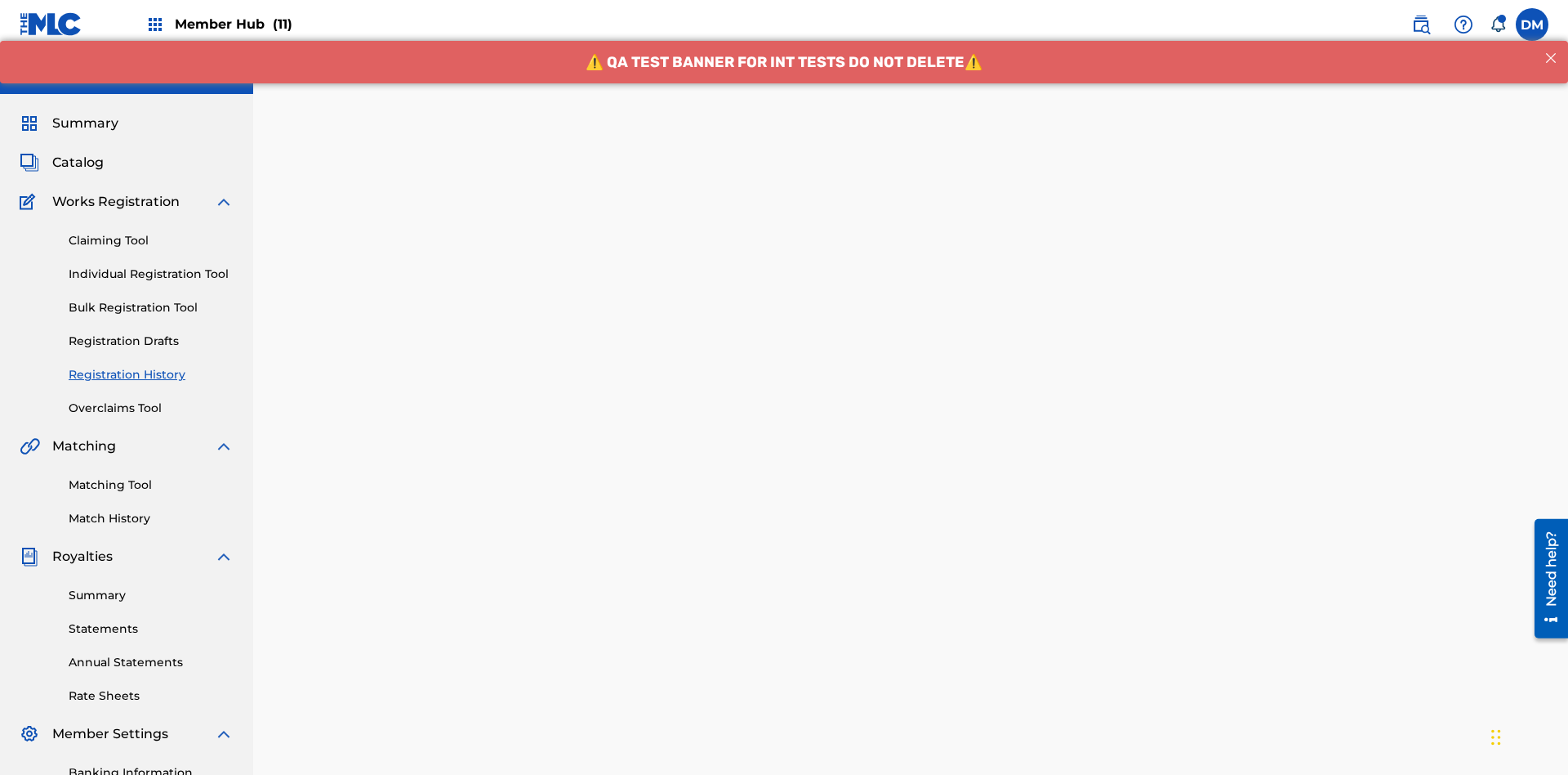
scroll to position [481, 0]
